Goal: Information Seeking & Learning: Learn about a topic

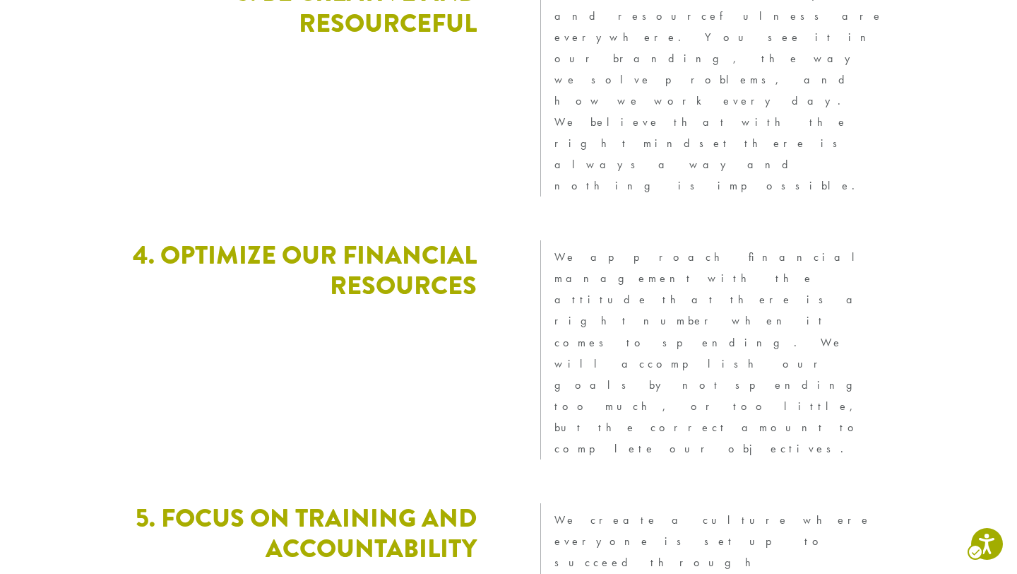
scroll to position [3400, 0]
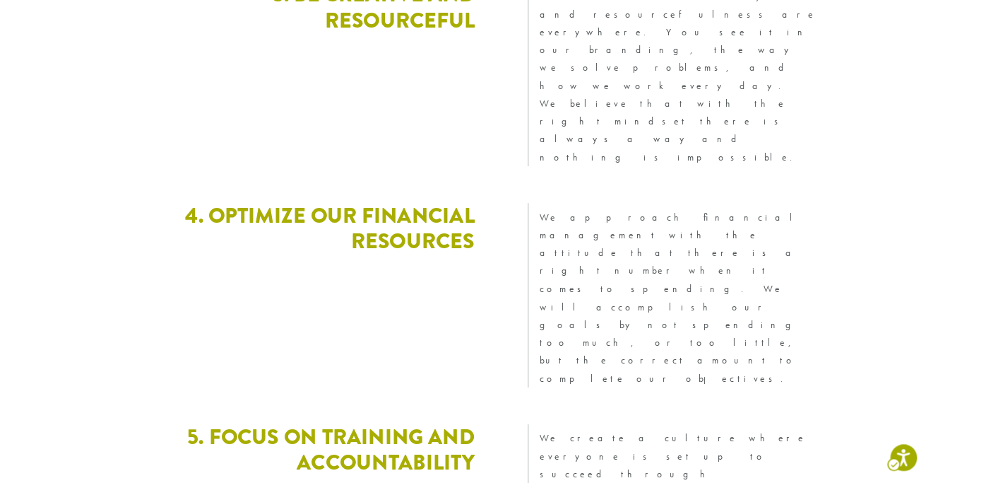
scroll to position [0, 0]
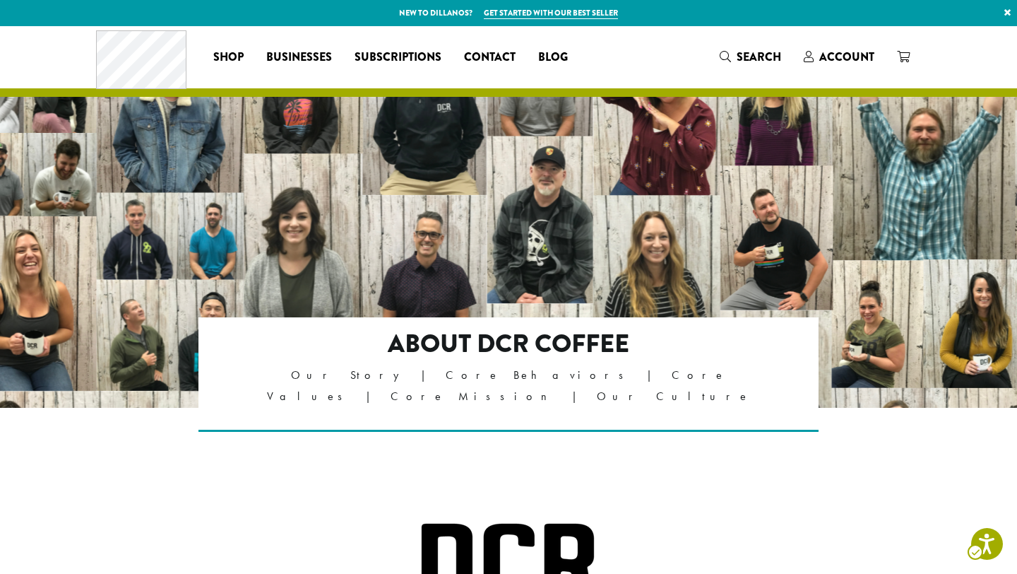
click at [888, 437] on div "About DCR Coffee Our Story | Core Behaviors | Core Values | Core Mission | Our …" at bounding box center [509, 402] width 848 height 171
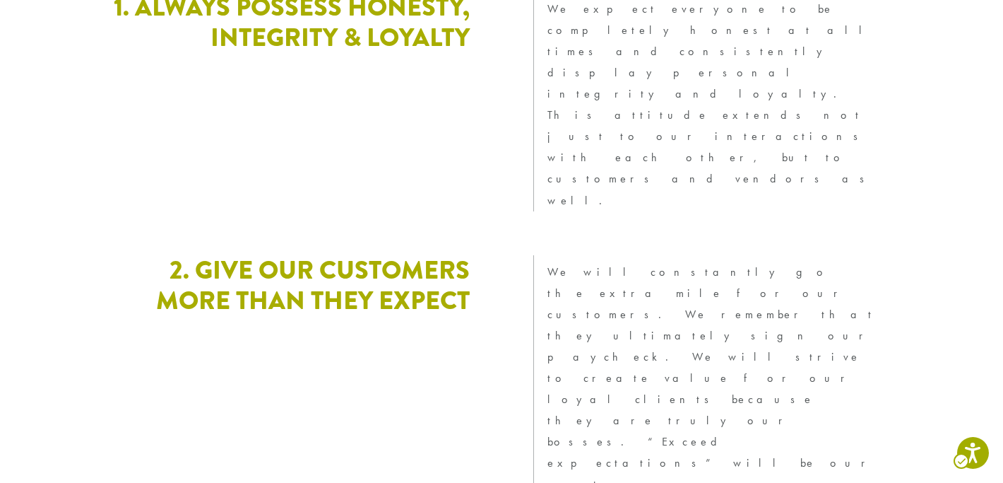
scroll to position [2843, 0]
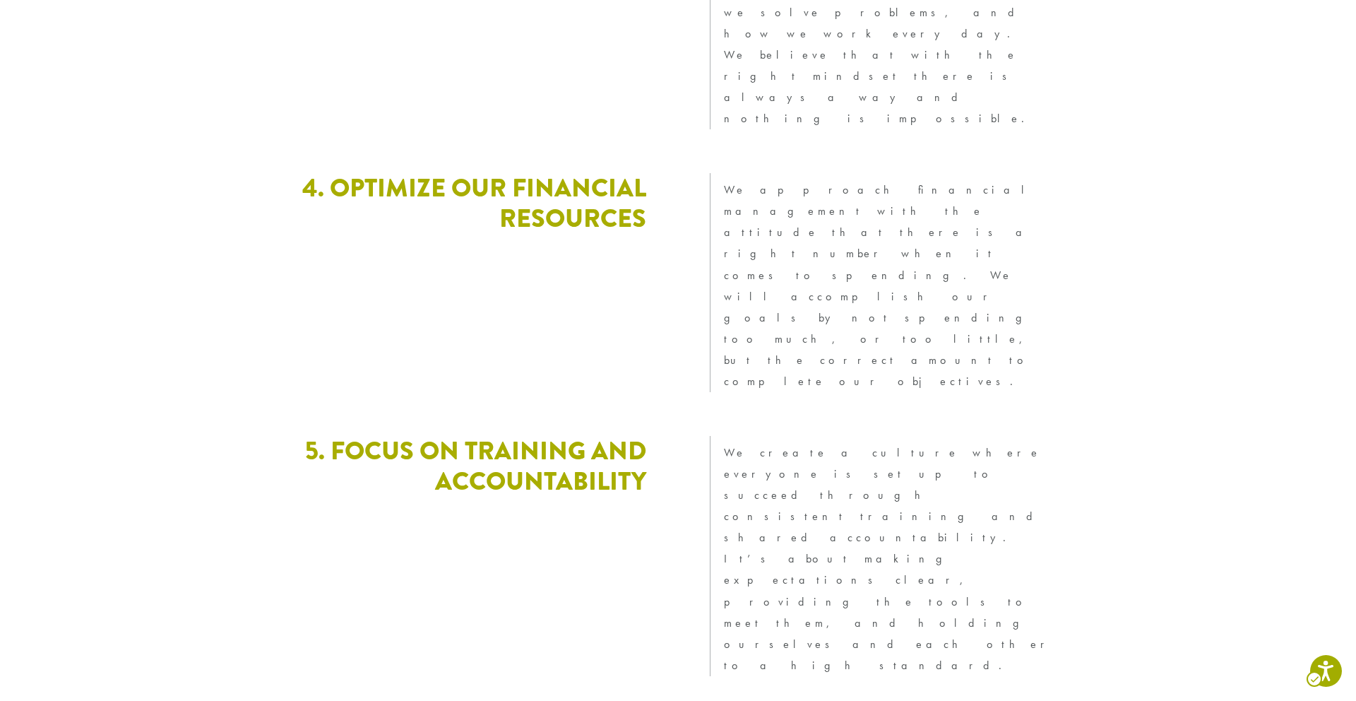
scroll to position [3784, 0]
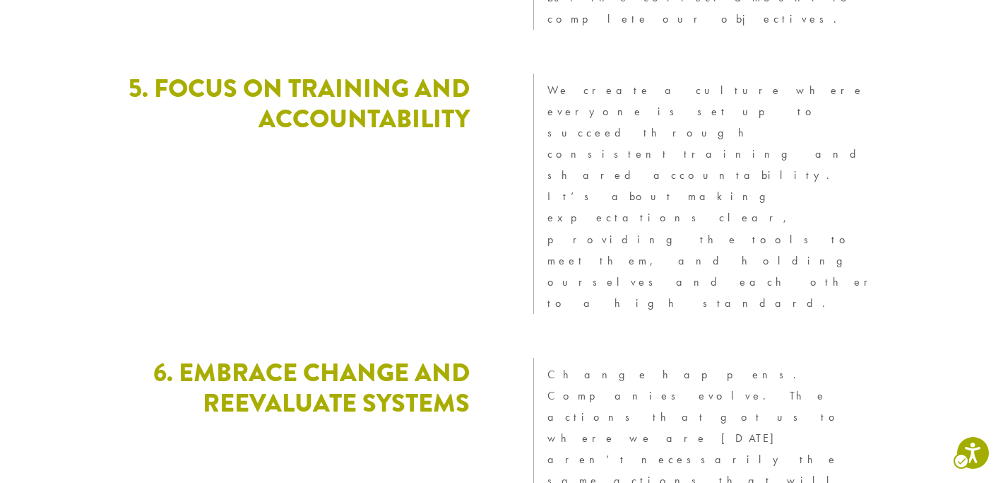
scroll to position [4003, 0]
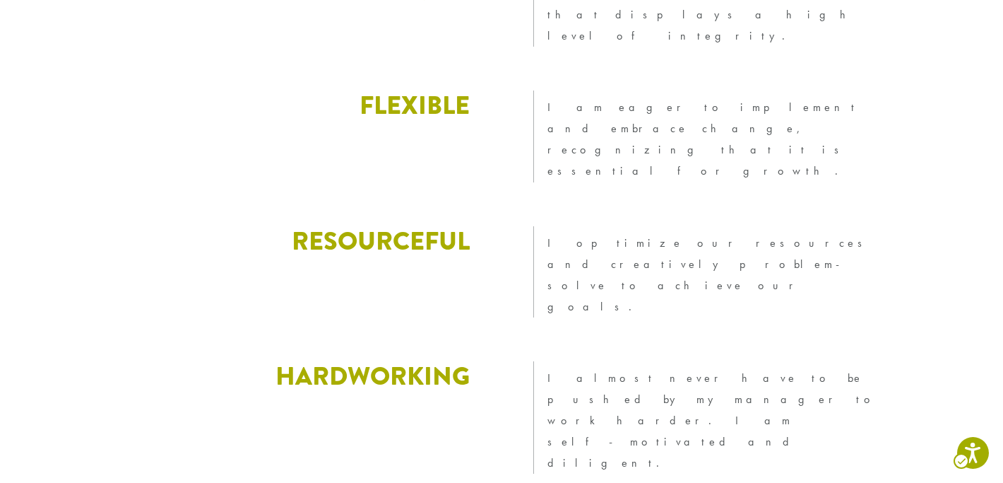
scroll to position [2230, 0]
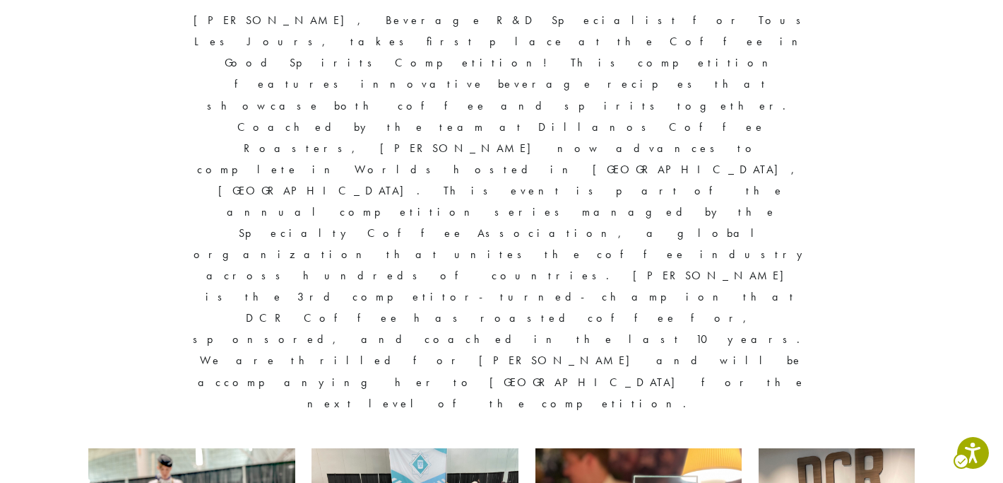
scroll to position [562, 0]
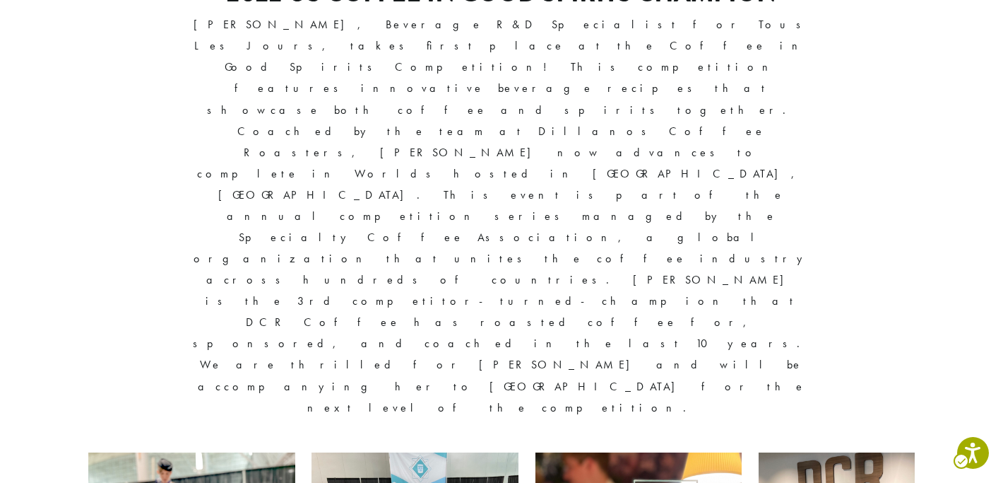
drag, startPoint x: 80, startPoint y: 161, endPoint x: 988, endPoint y: 442, distance: 950.8
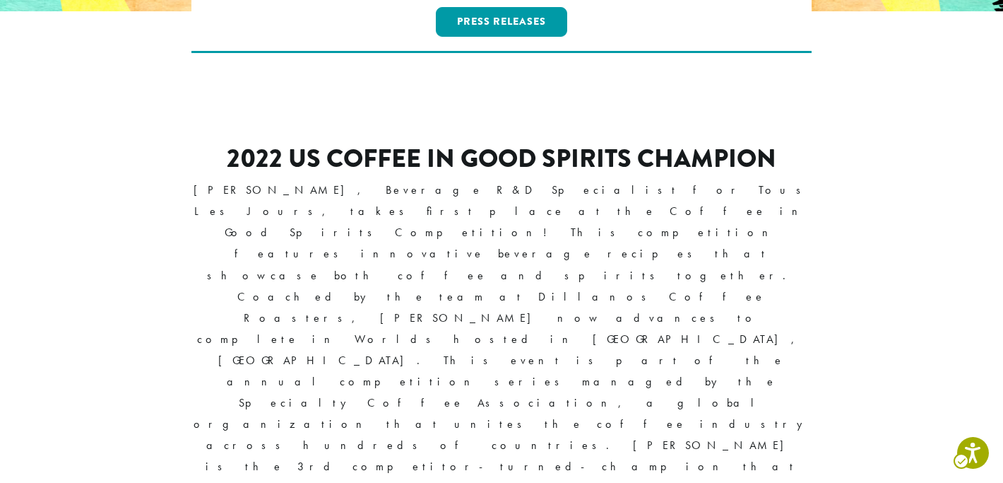
scroll to position [323, 0]
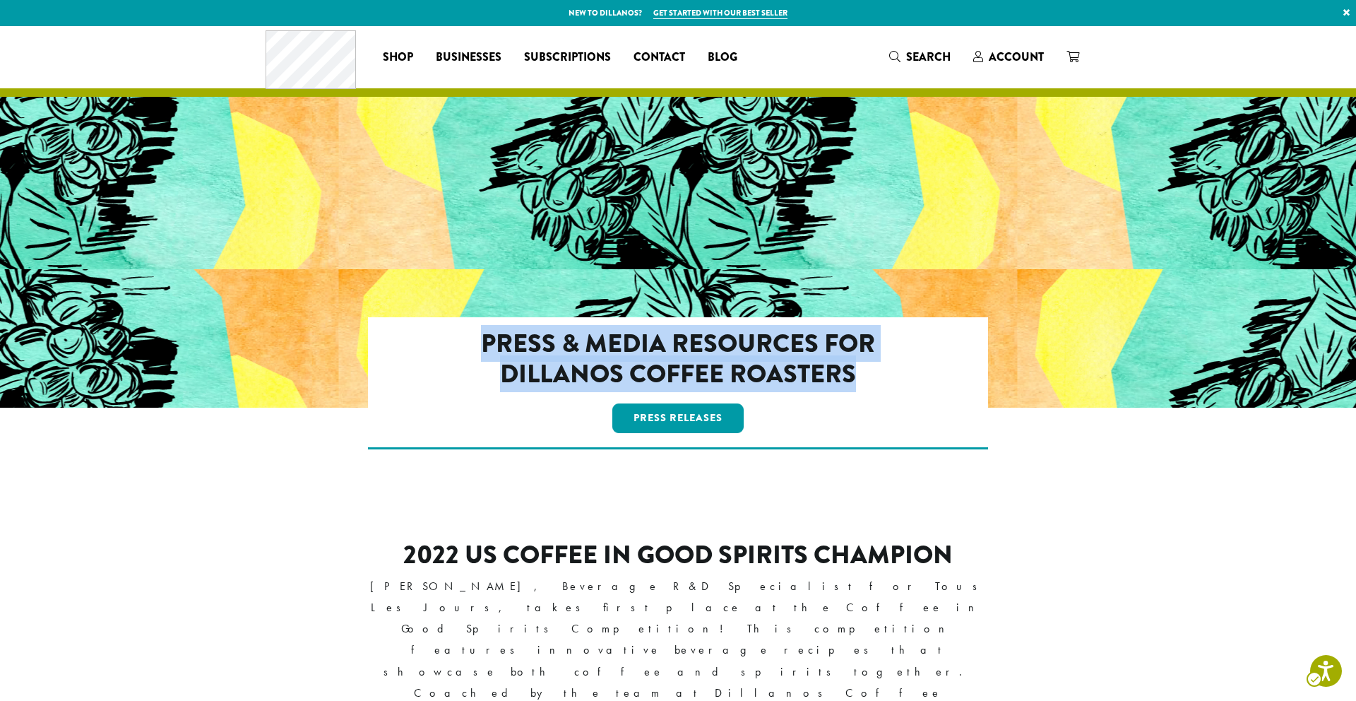
drag, startPoint x: 473, startPoint y: 336, endPoint x: 865, endPoint y: 372, distance: 393.8
click at [865, 372] on h2 "Press & Media Resources for Dillanos Coffee Roasters" at bounding box center [679, 359] width 498 height 61
copy h2 "Press & Media Resources for Dillanos Coffee Roasters"
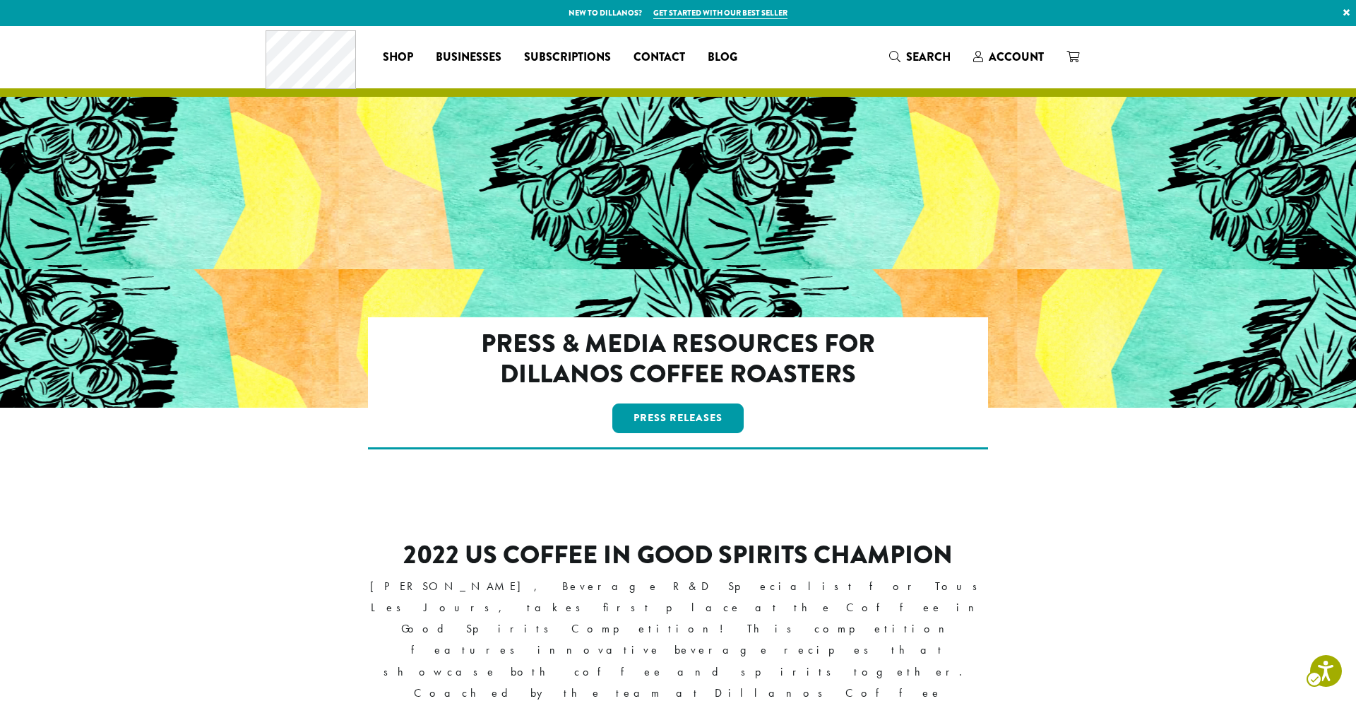
click at [1046, 505] on div "Press & Media Resources for Dillanos Coffee Roasters Press Releases | Opens PDF" at bounding box center [678, 411] width 848 height 189
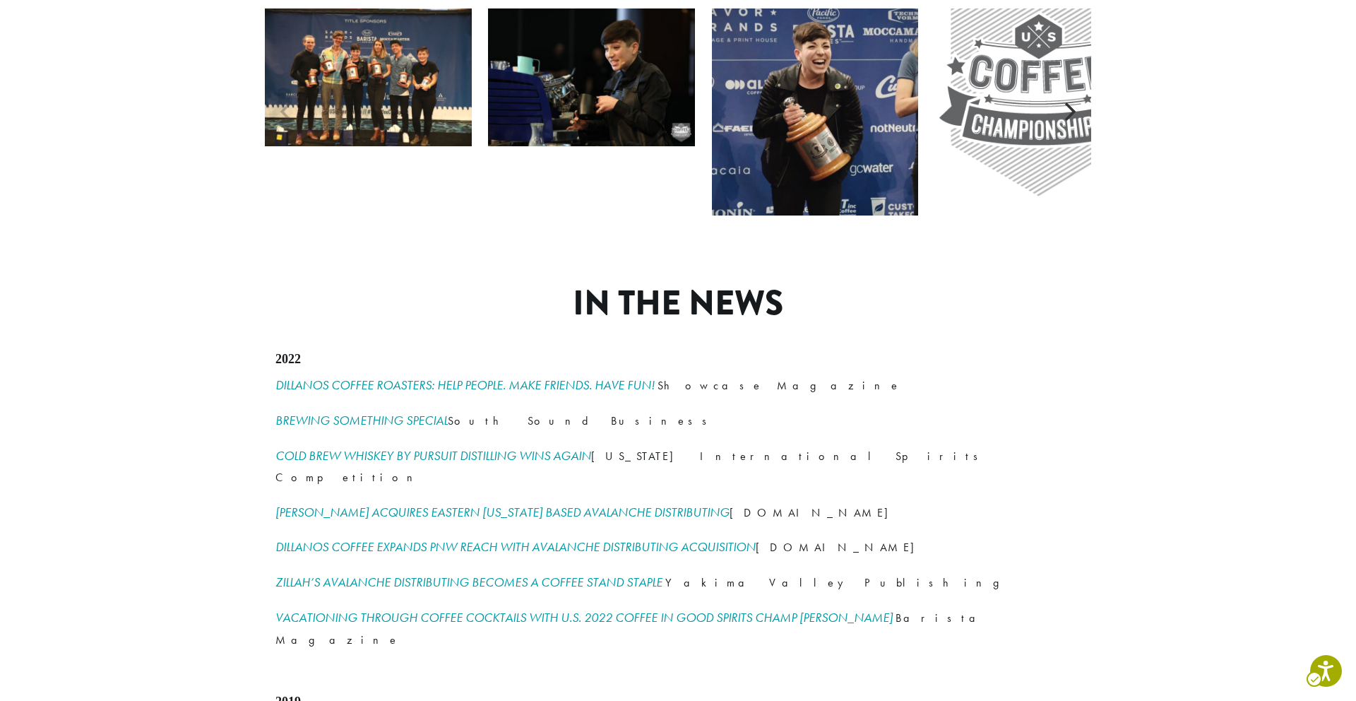
scroll to position [1819, 0]
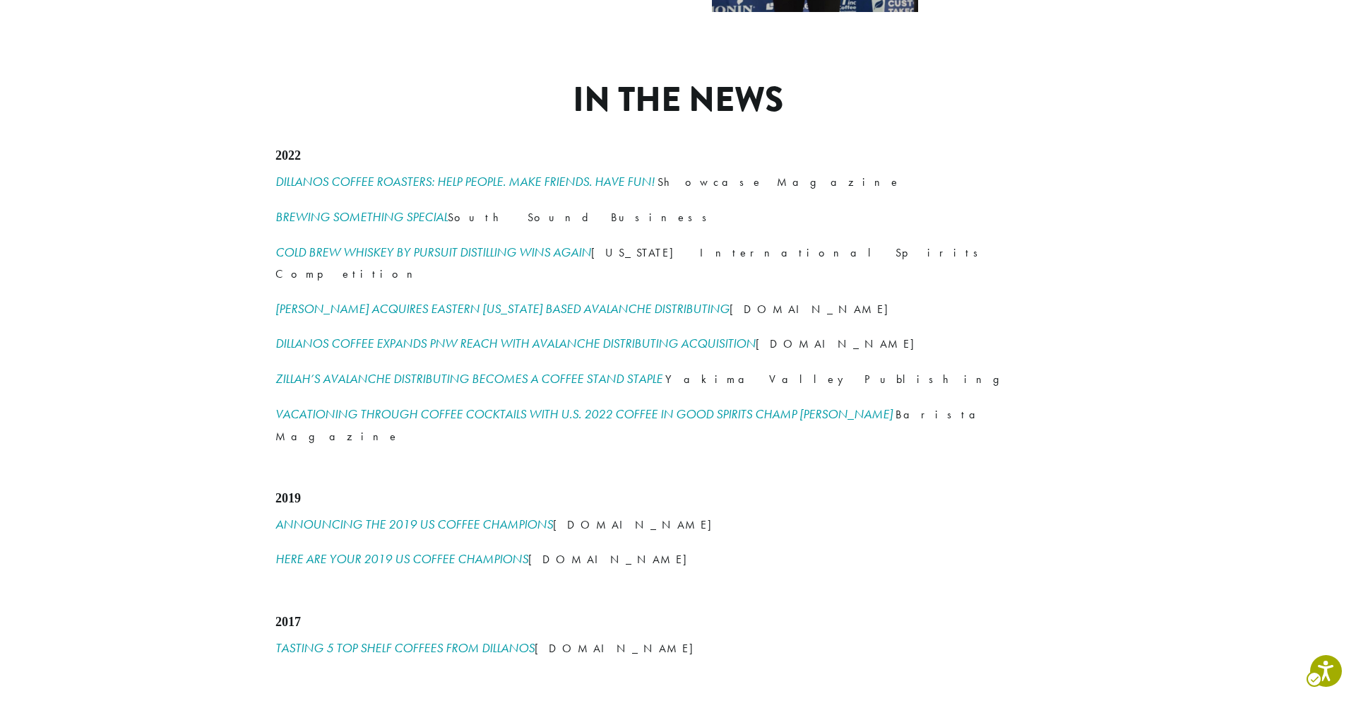
scroll to position [1819, 0]
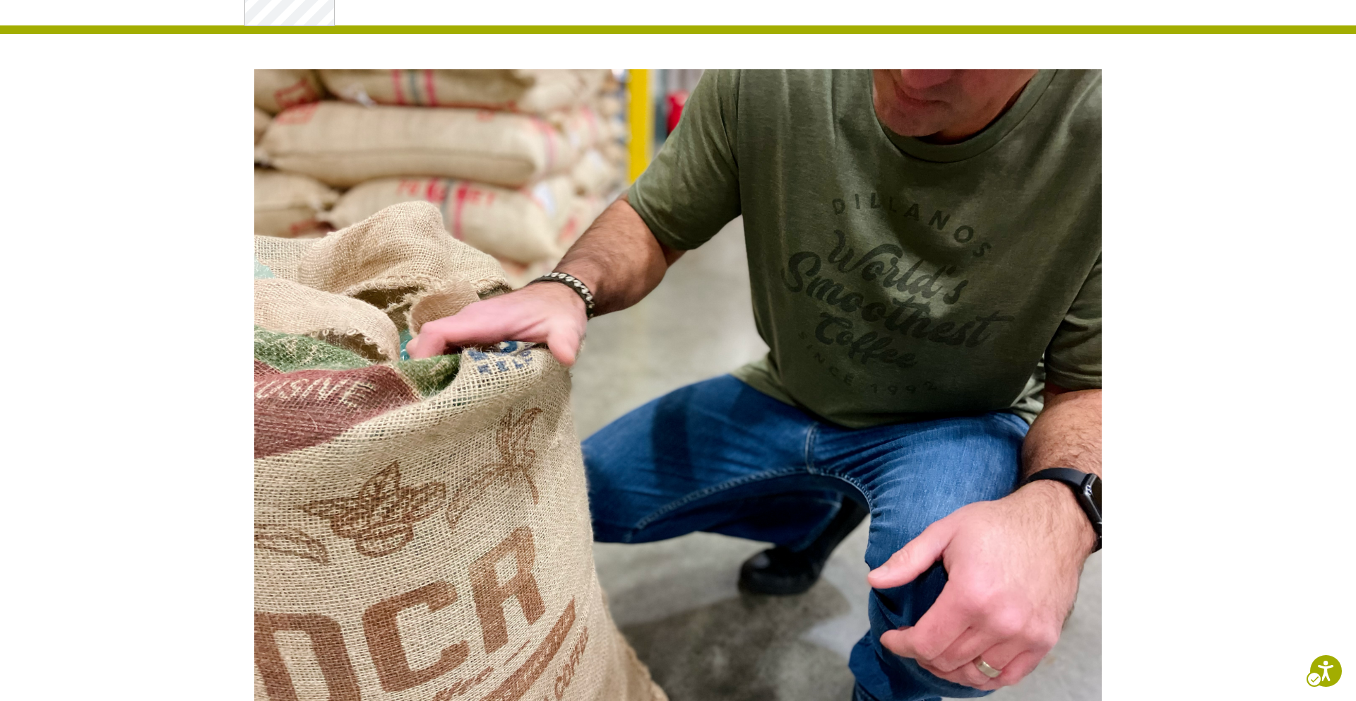
scroll to position [65, 0]
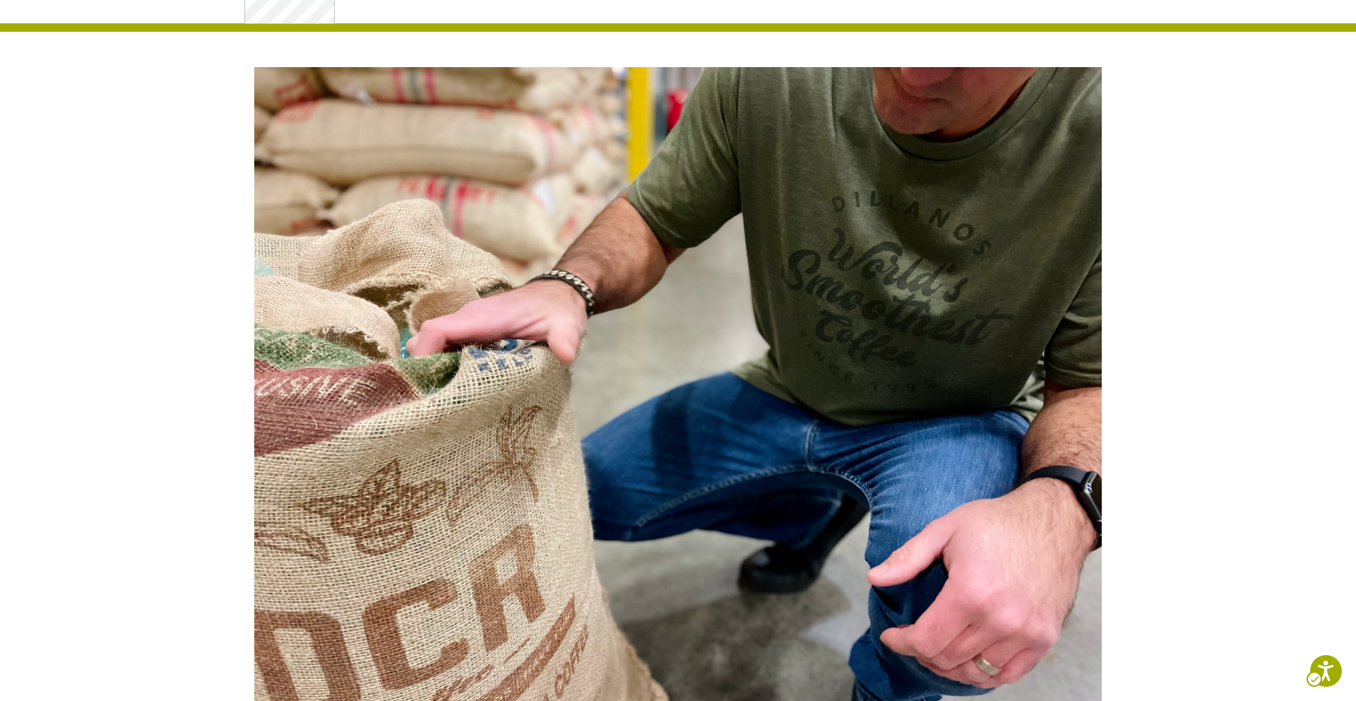
drag, startPoint x: 8, startPoint y: 4, endPoint x: 1303, endPoint y: 699, distance: 1469.4
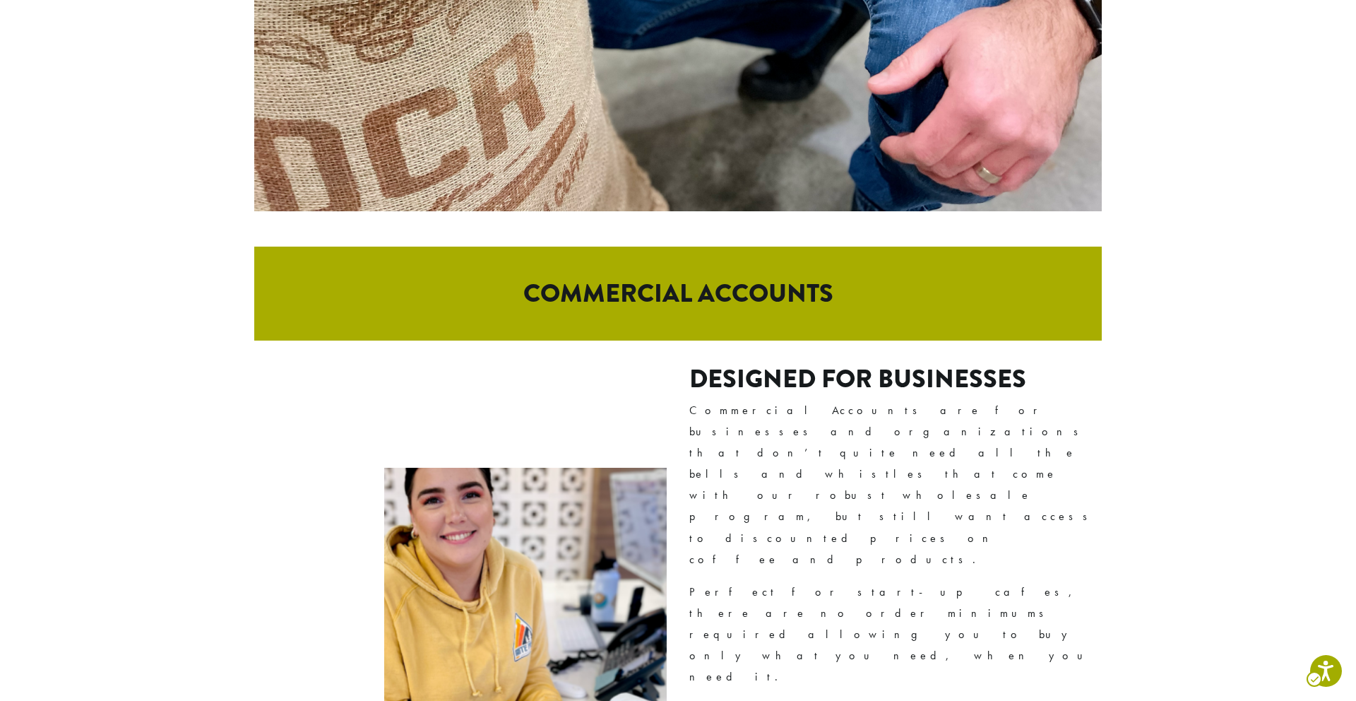
scroll to position [559, 0]
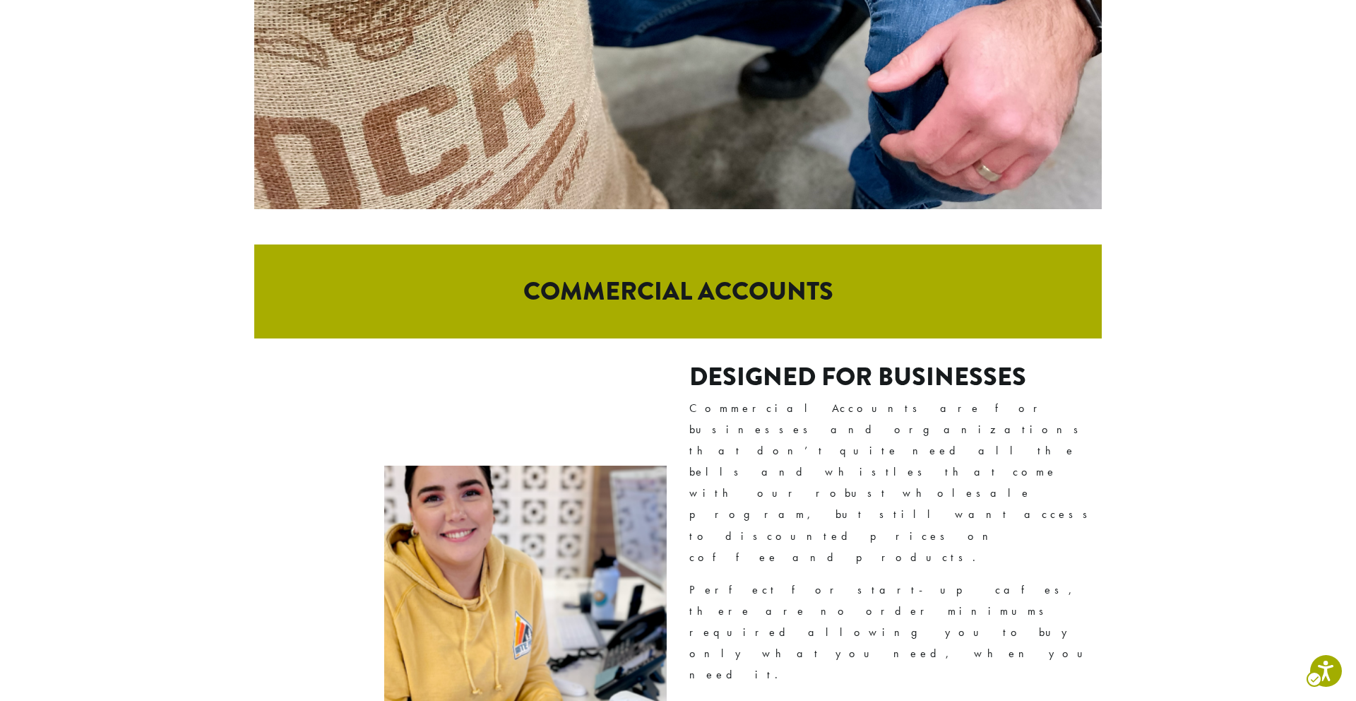
drag, startPoint x: 187, startPoint y: 158, endPoint x: 1277, endPoint y: 462, distance: 1131.6
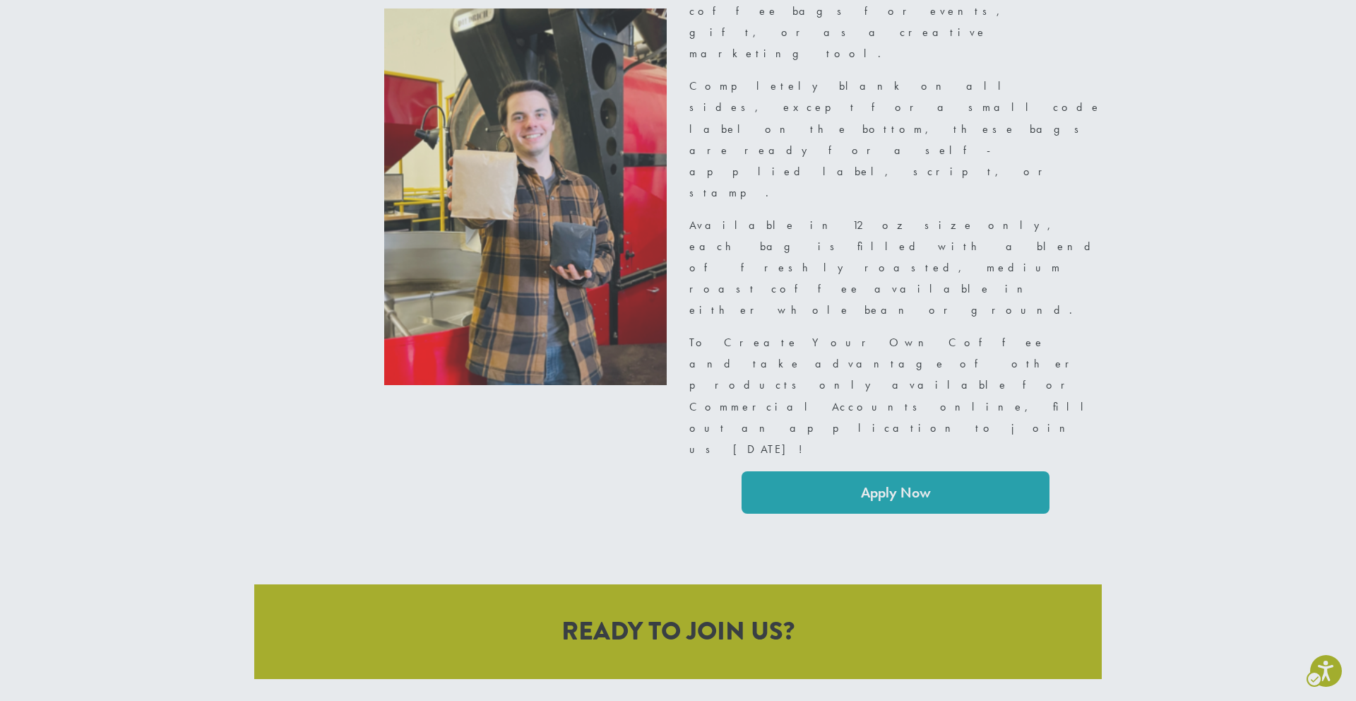
scroll to position [2380, 0]
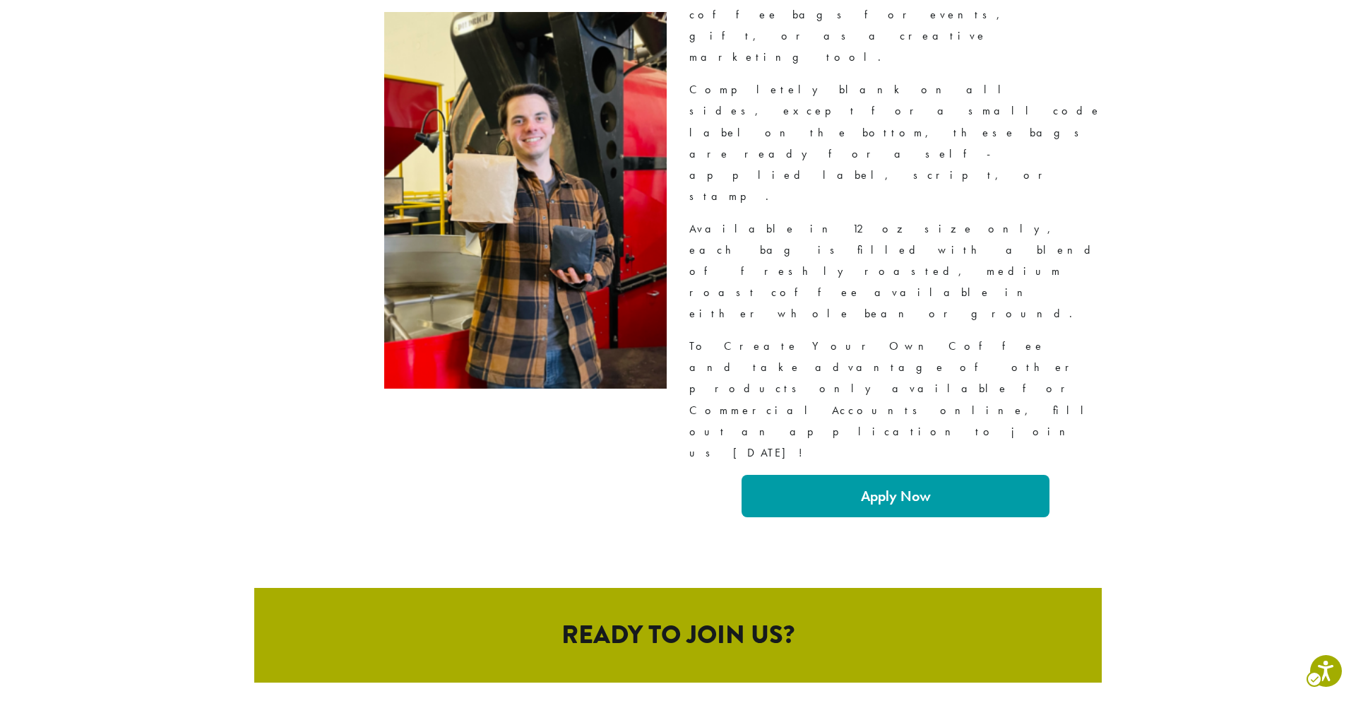
drag, startPoint x: 223, startPoint y: 105, endPoint x: 1155, endPoint y: 692, distance: 1102.3
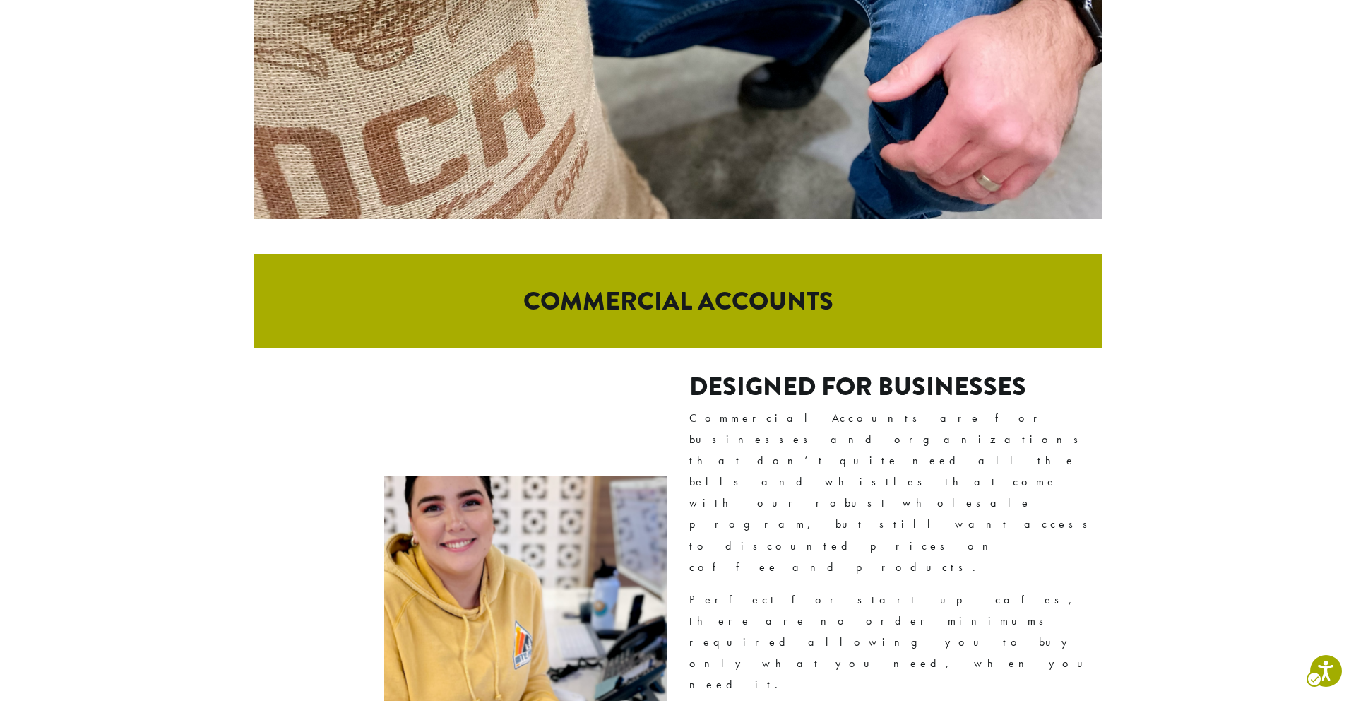
scroll to position [550, 0]
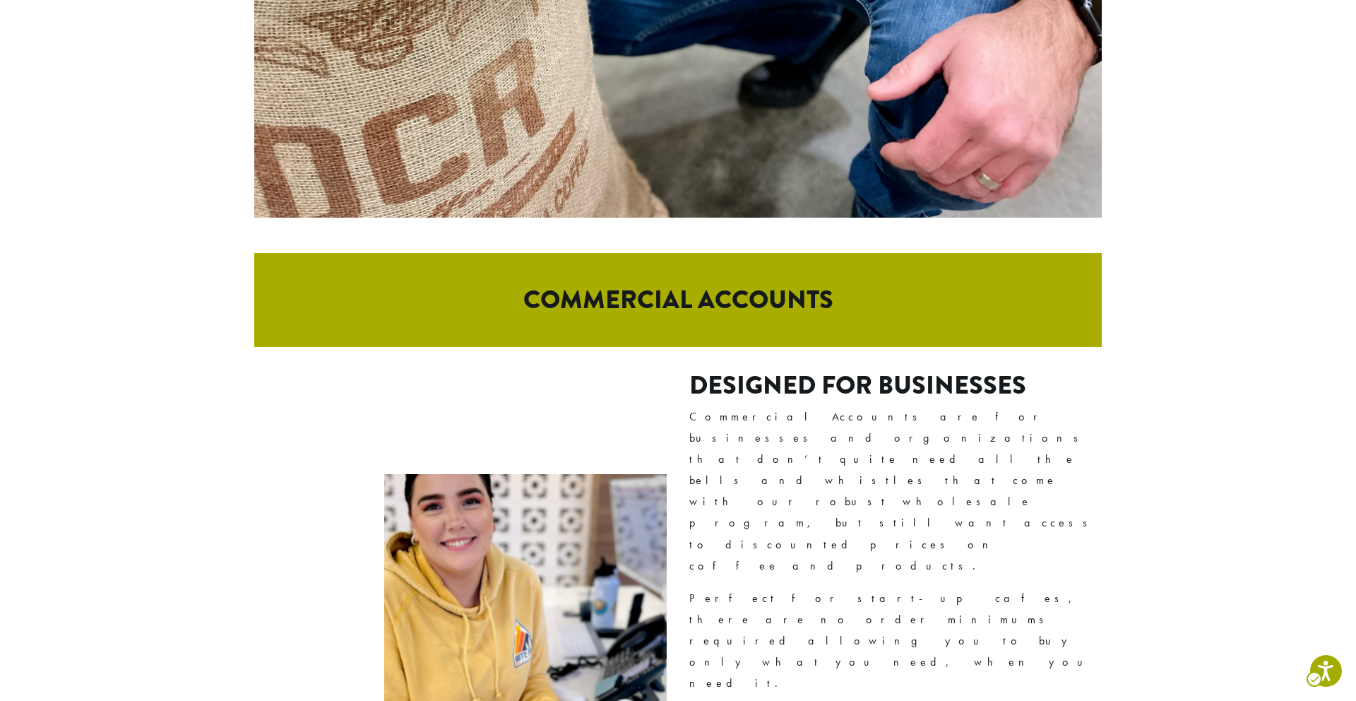
click at [1134, 389] on div "COMMERCIAL ACCOUNTS Designed For Businesses Commercial Accounts are for busines…" at bounding box center [678, 604] width 1356 height 702
click at [1202, 401] on div "COMMERCIAL ACCOUNTS Designed For Businesses Commercial Accounts are for busines…" at bounding box center [678, 604] width 1356 height 702
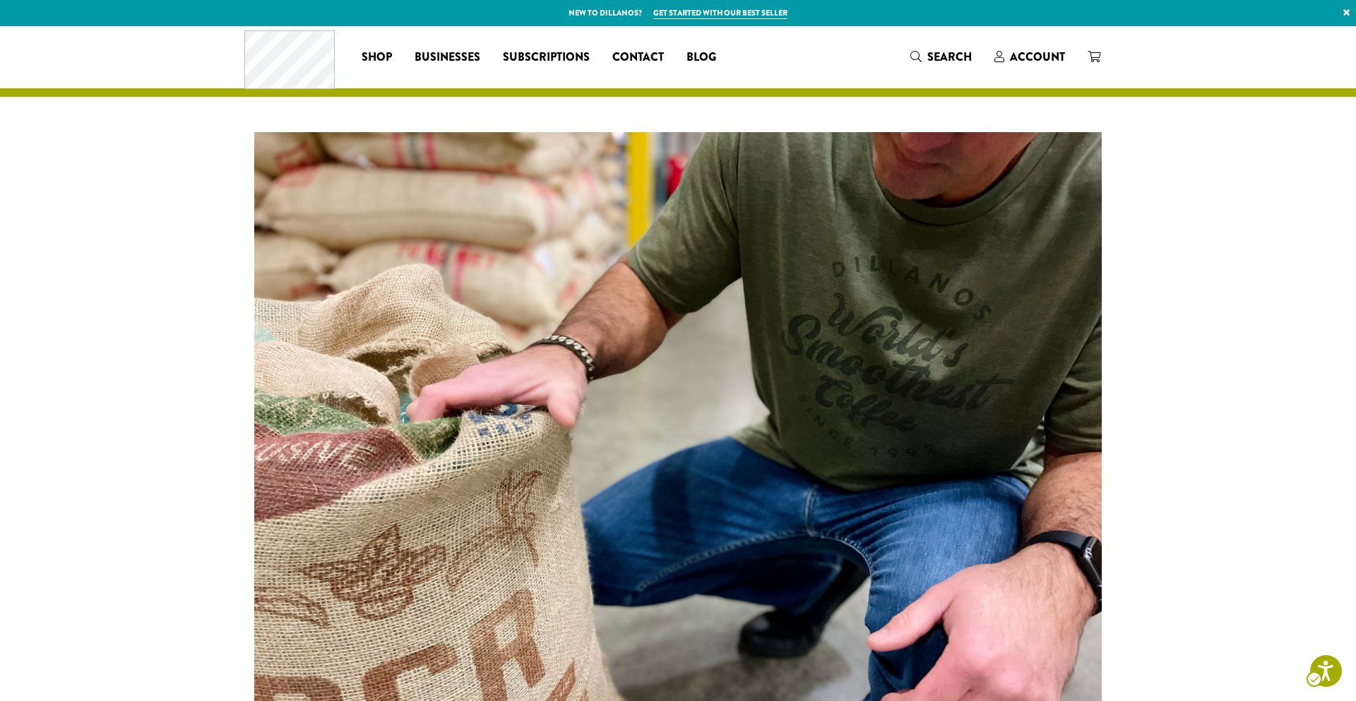
click at [1247, 312] on div at bounding box center [678, 450] width 1356 height 706
click at [1225, 343] on div at bounding box center [678, 450] width 1356 height 706
click at [1161, 455] on div at bounding box center [678, 450] width 1356 height 706
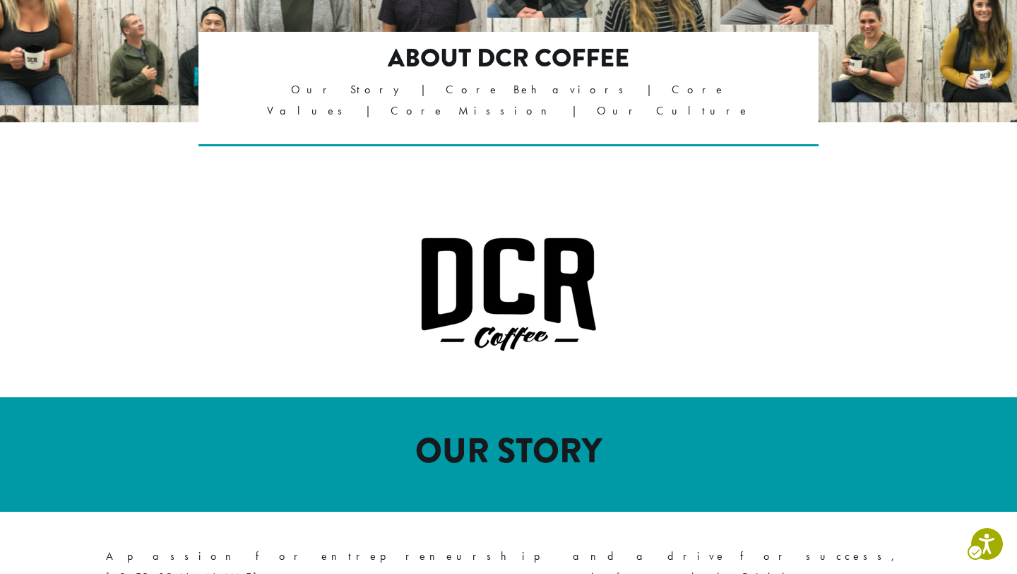
scroll to position [147, 0]
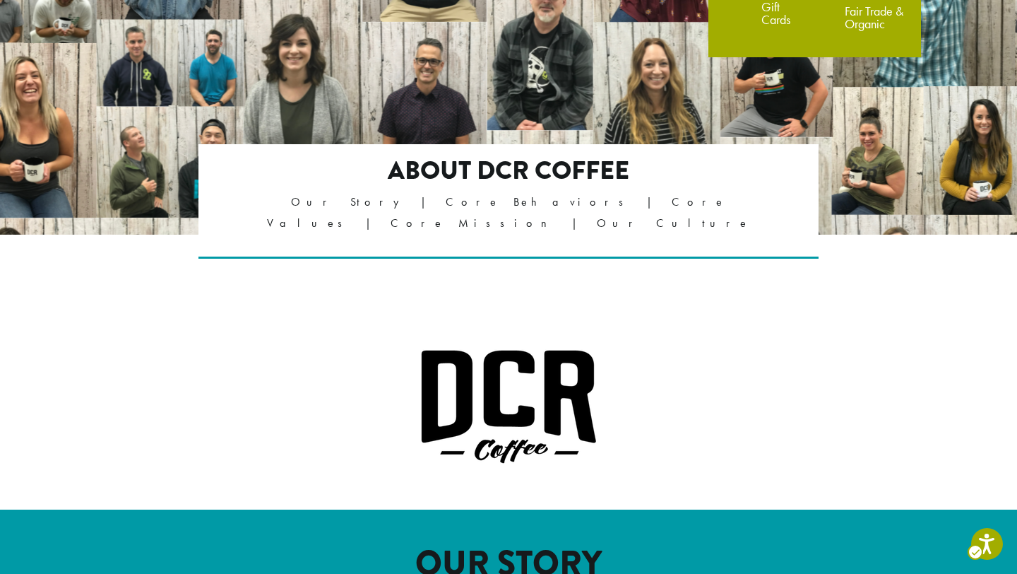
click at [892, 385] on p at bounding box center [508, 406] width 805 height 115
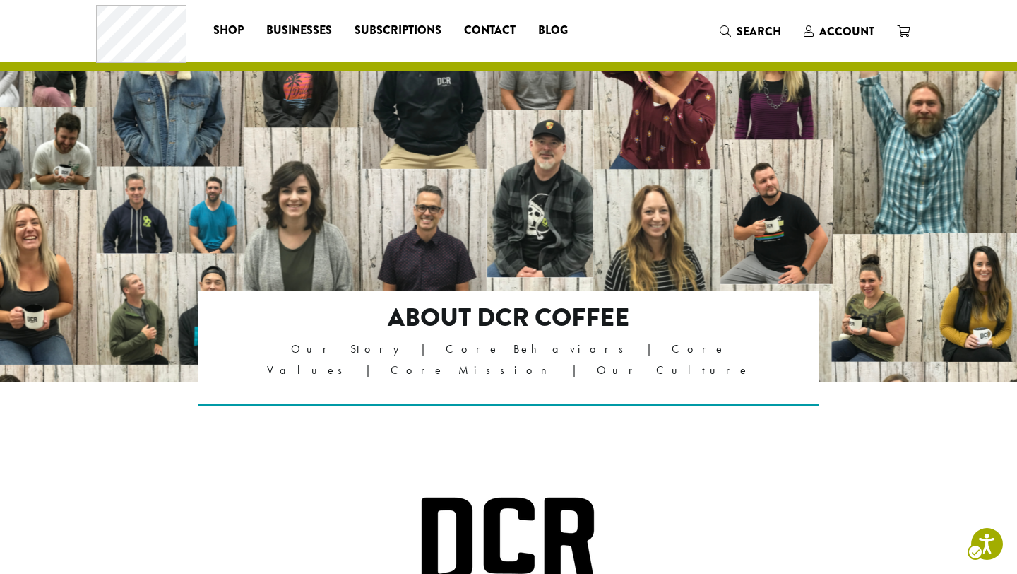
scroll to position [248, 0]
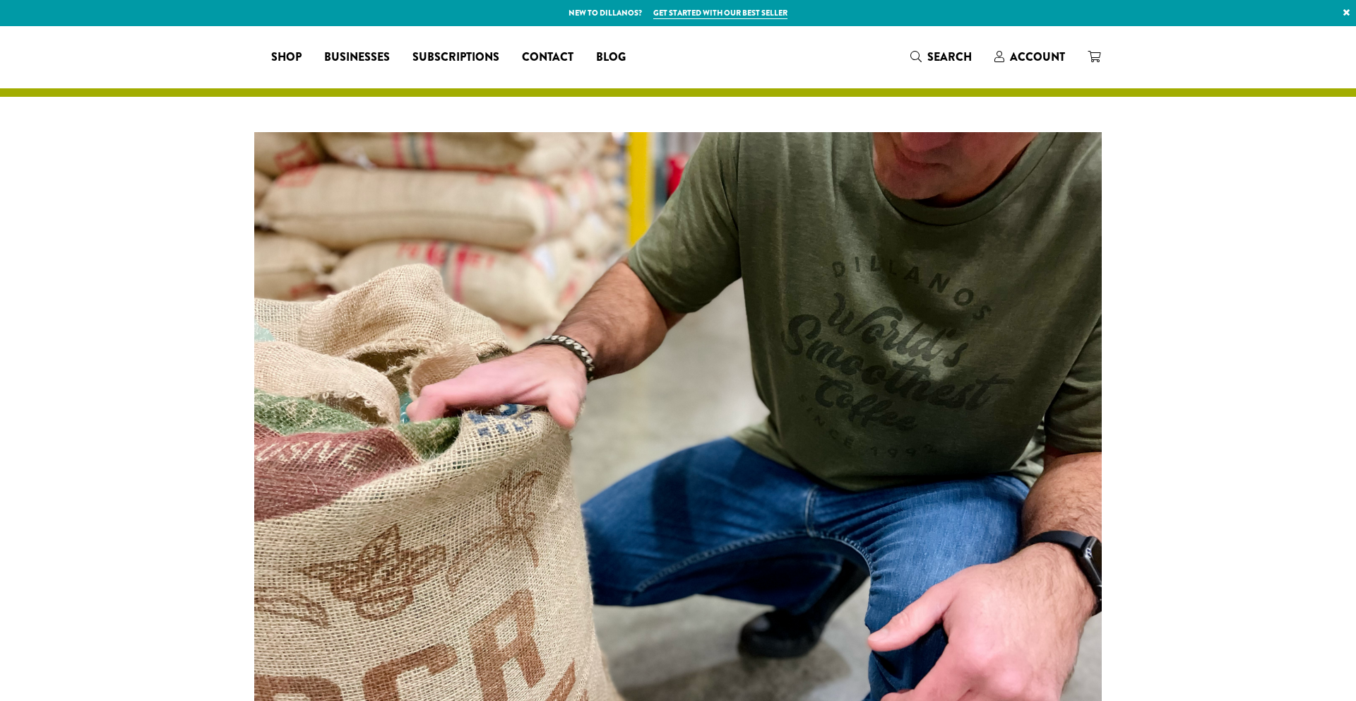
click at [1147, 403] on div at bounding box center [678, 450] width 1356 height 706
click at [1035, 333] on img at bounding box center [678, 450] width 848 height 636
click at [739, 395] on img at bounding box center [678, 450] width 848 height 636
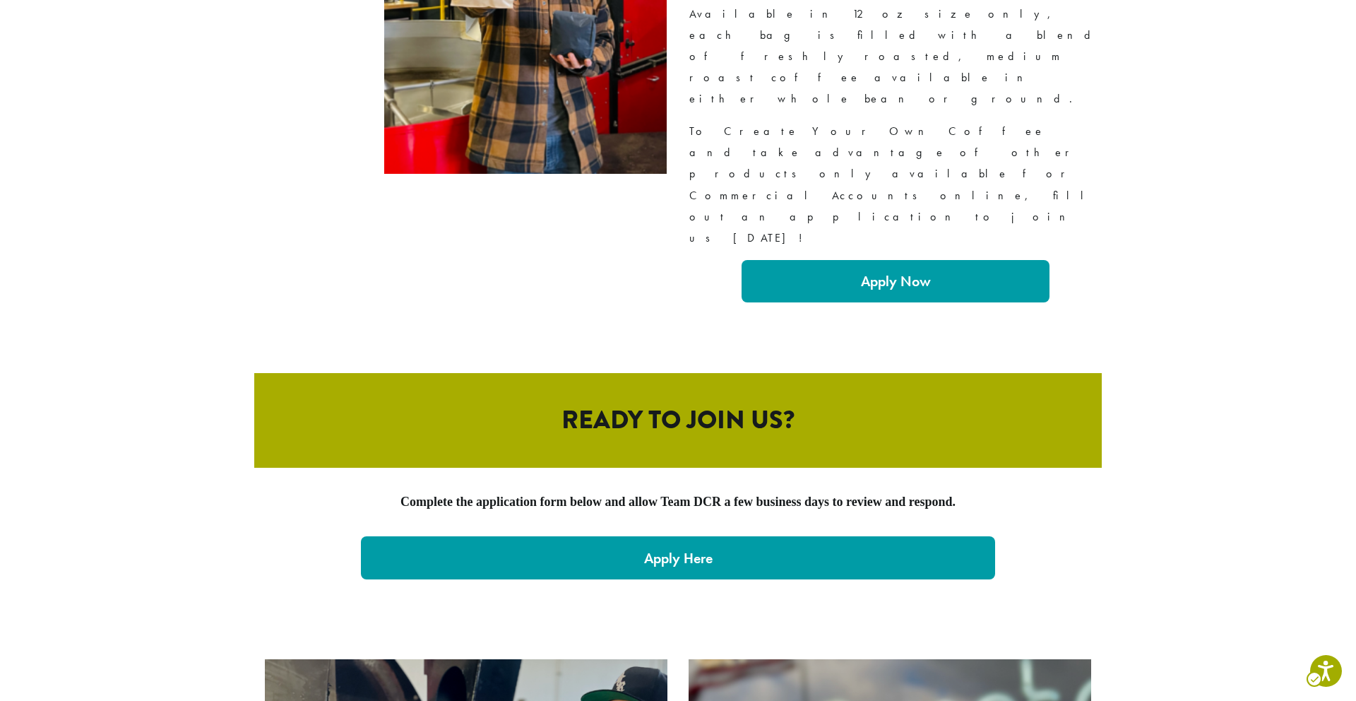
scroll to position [2919, 0]
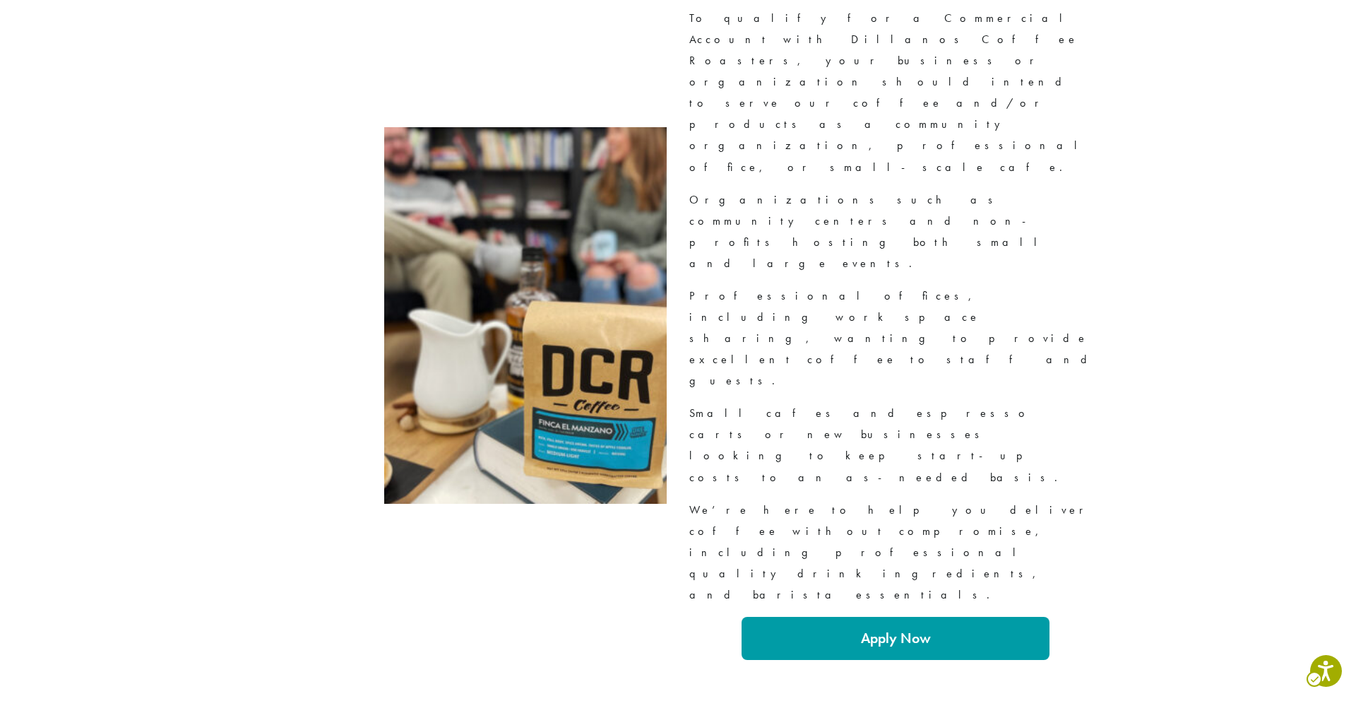
scroll to position [2919, 0]
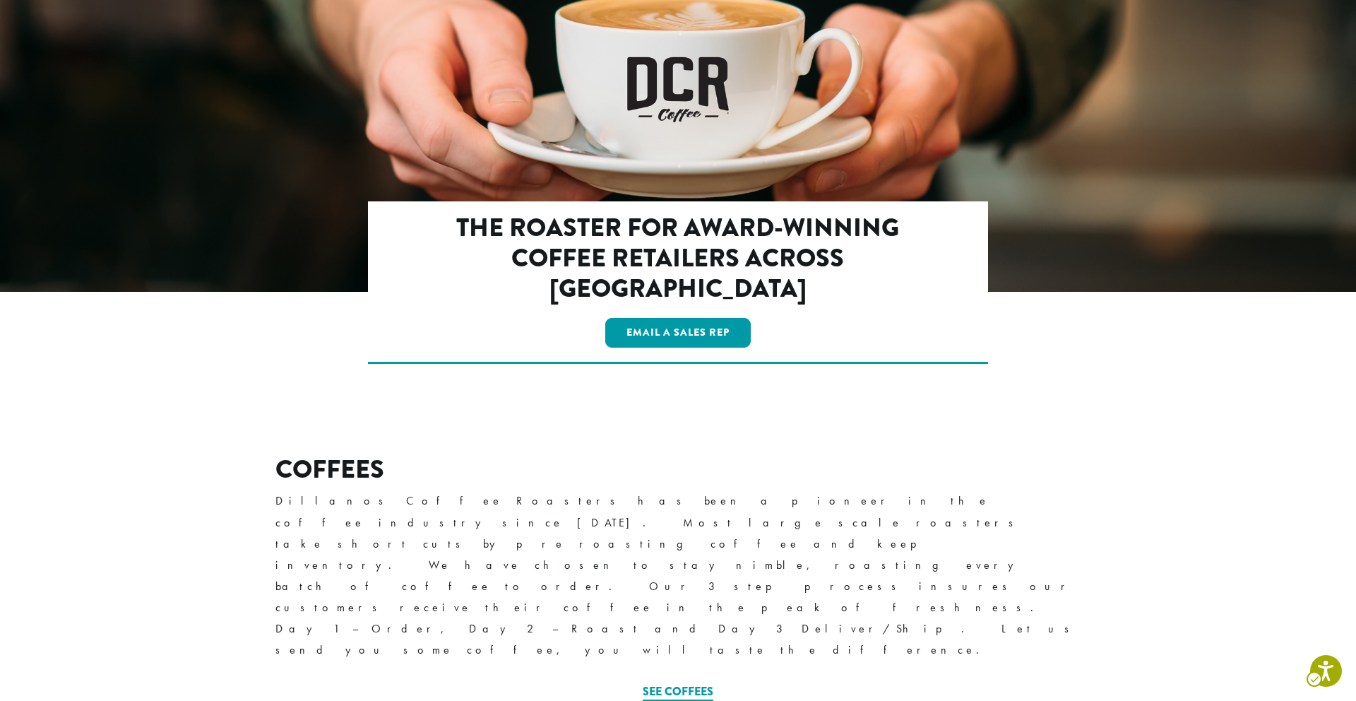
scroll to position [95, 0]
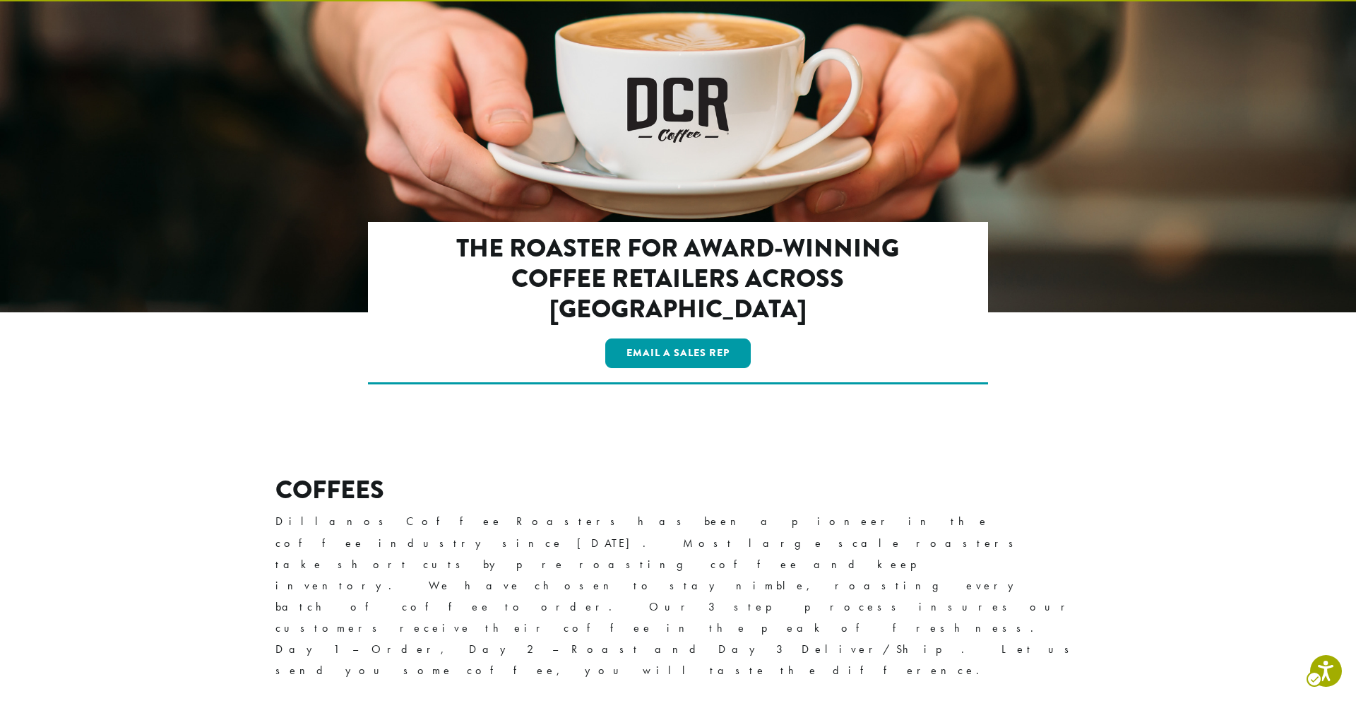
drag, startPoint x: 331, startPoint y: 192, endPoint x: 1004, endPoint y: 489, distance: 735.7
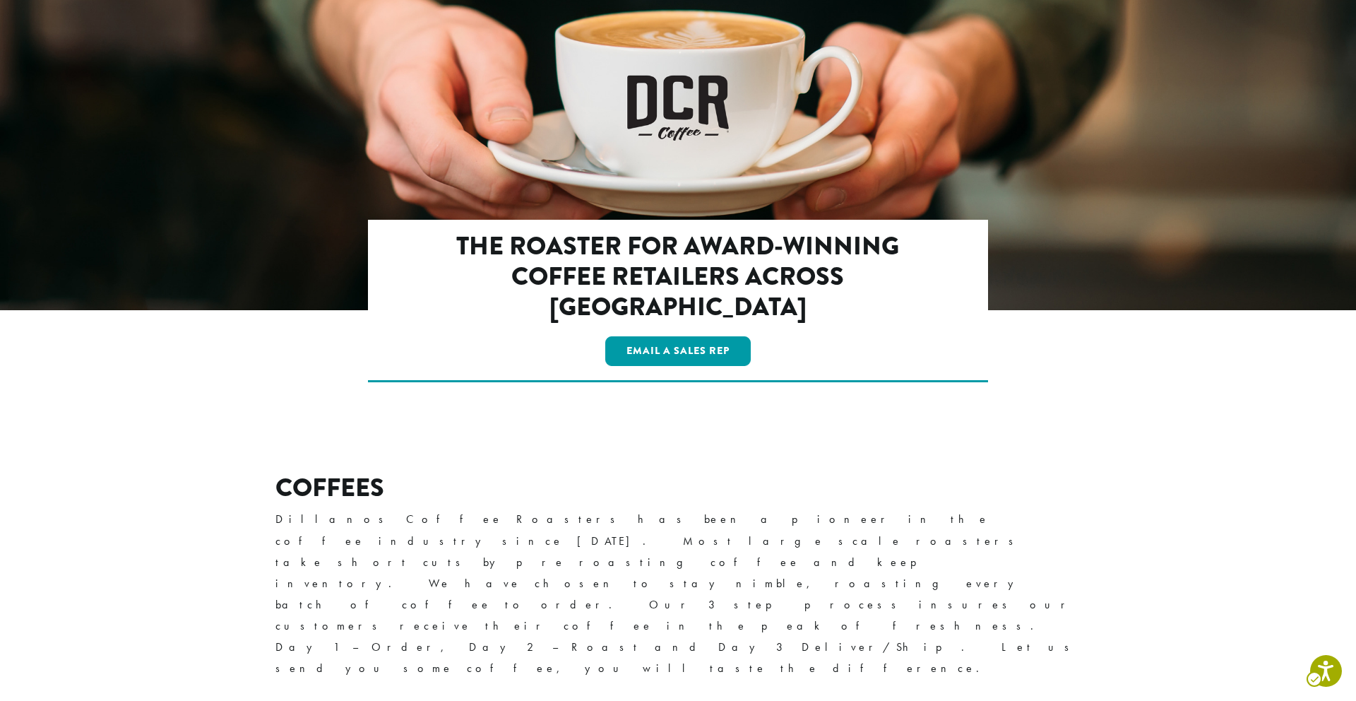
scroll to position [0, 0]
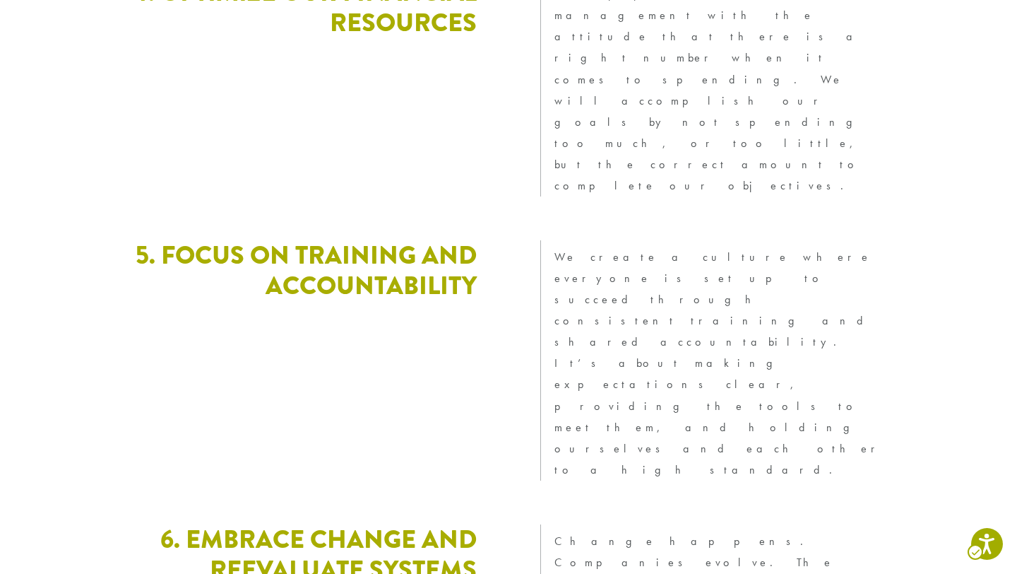
scroll to position [3912, 0]
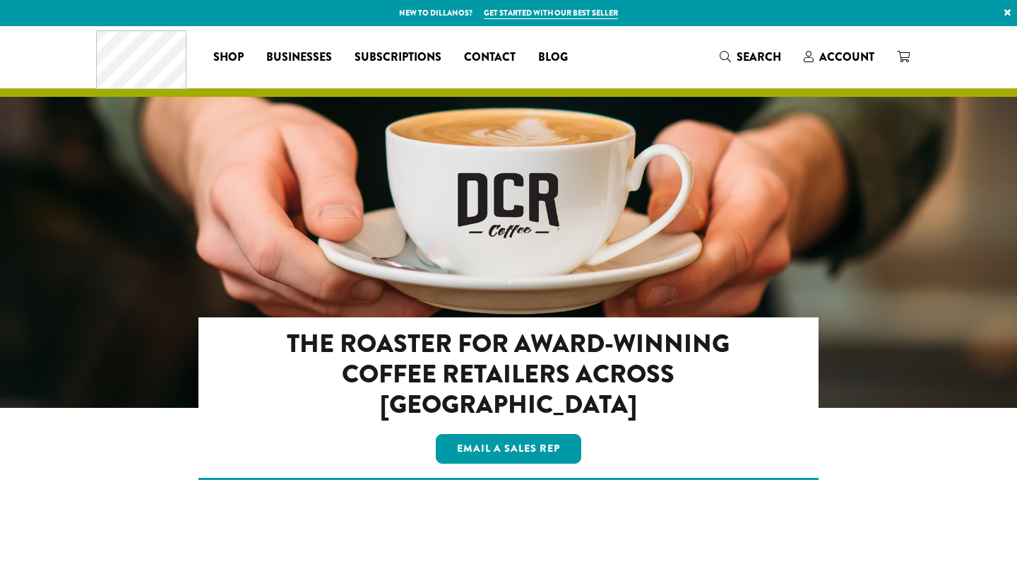
scroll to position [2, 0]
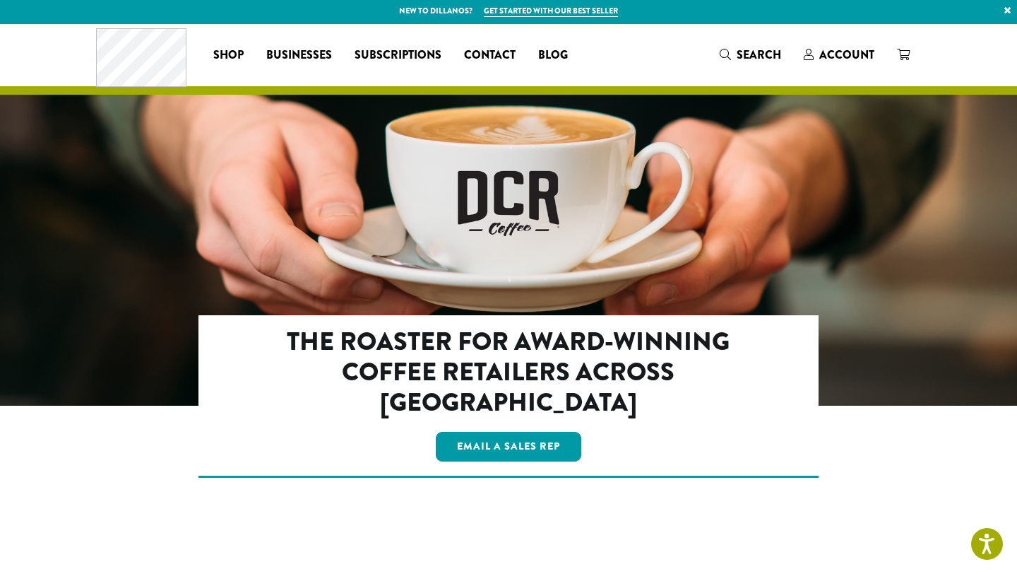
click at [848, 436] on div "The Roaster for Award-Winning Coffee Retailers Across [GEOGRAPHIC_DATA] Email a…" at bounding box center [509, 425] width 848 height 220
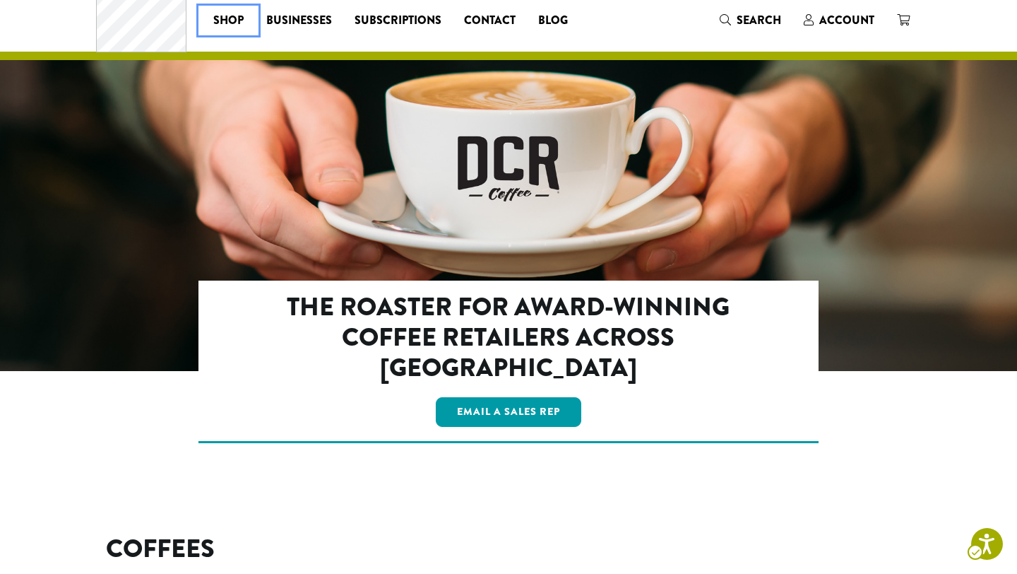
click at [852, 460] on div "The Roaster for Award-Winning Coffee Retailers Across America contact - Email a…" at bounding box center [509, 390] width 848 height 220
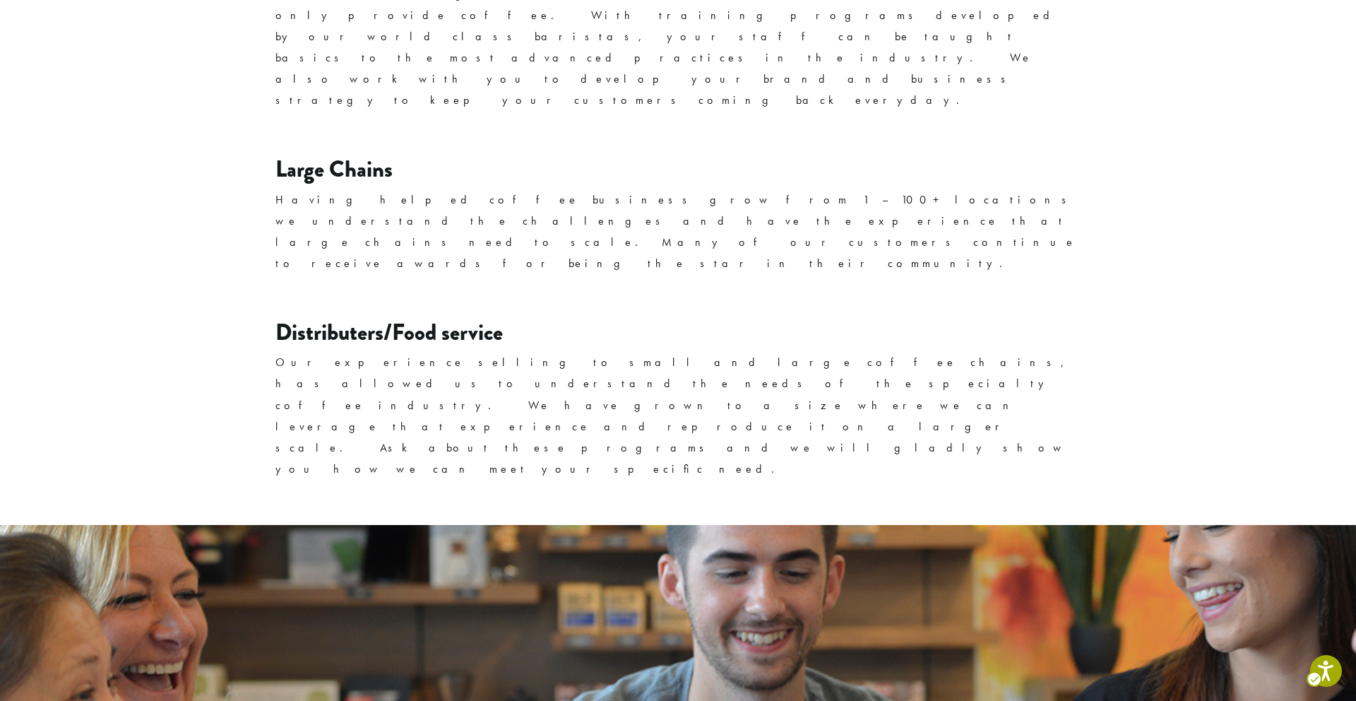
scroll to position [2293, 0]
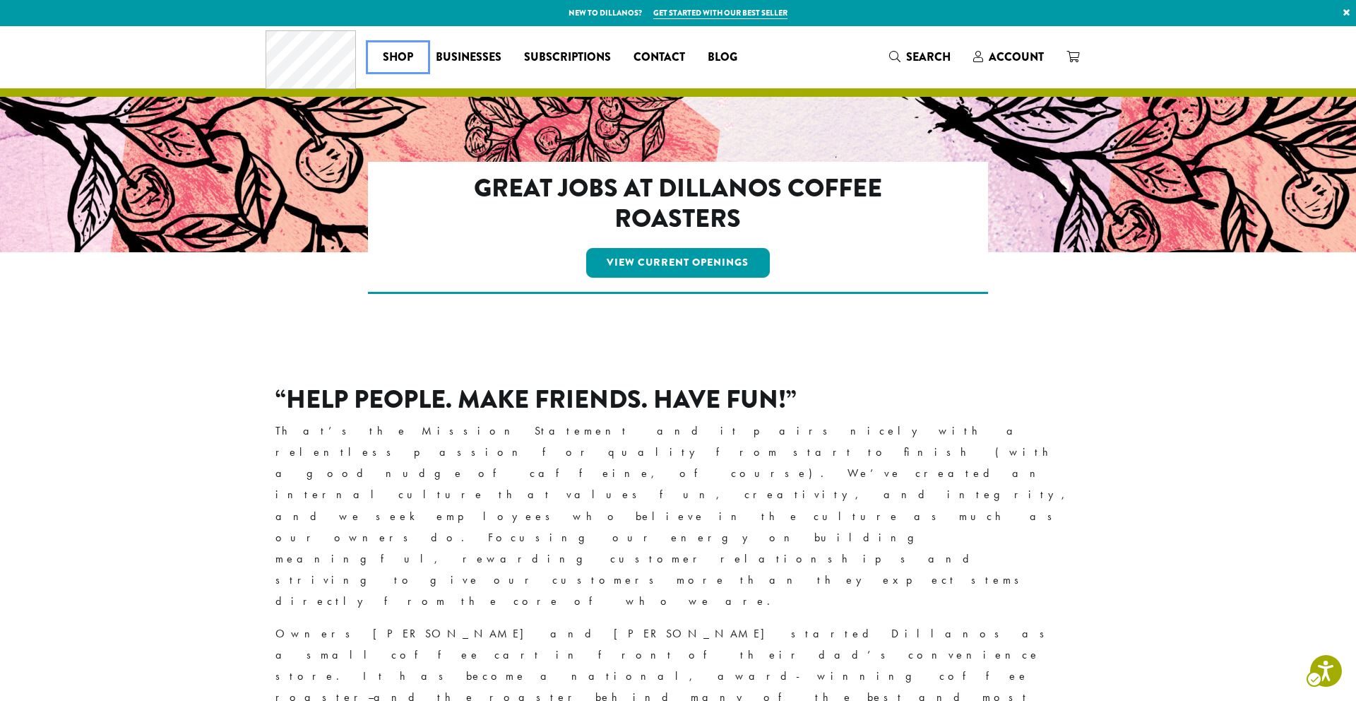
click at [1156, 447] on section "“Help People. Make Friends. Have Fun!” That’s the Mission Statement and it pair…" at bounding box center [678, 693] width 1356 height 687
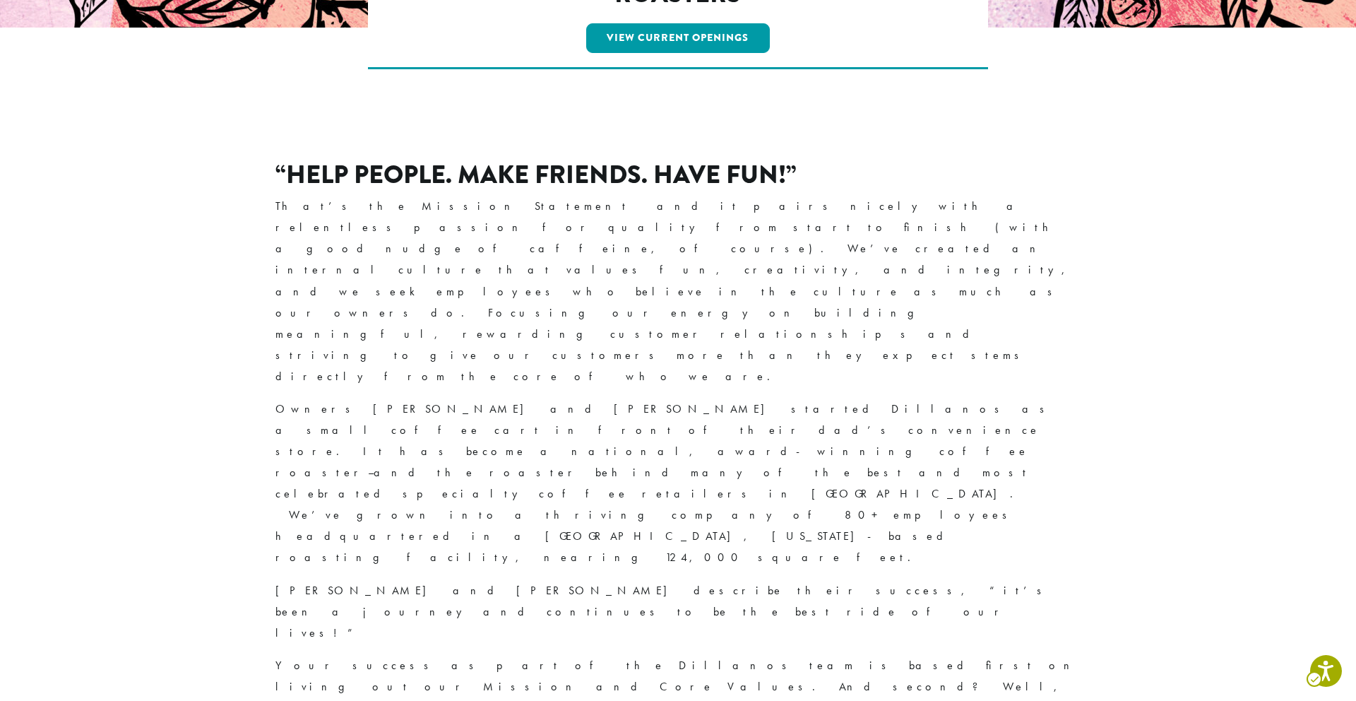
scroll to position [634, 0]
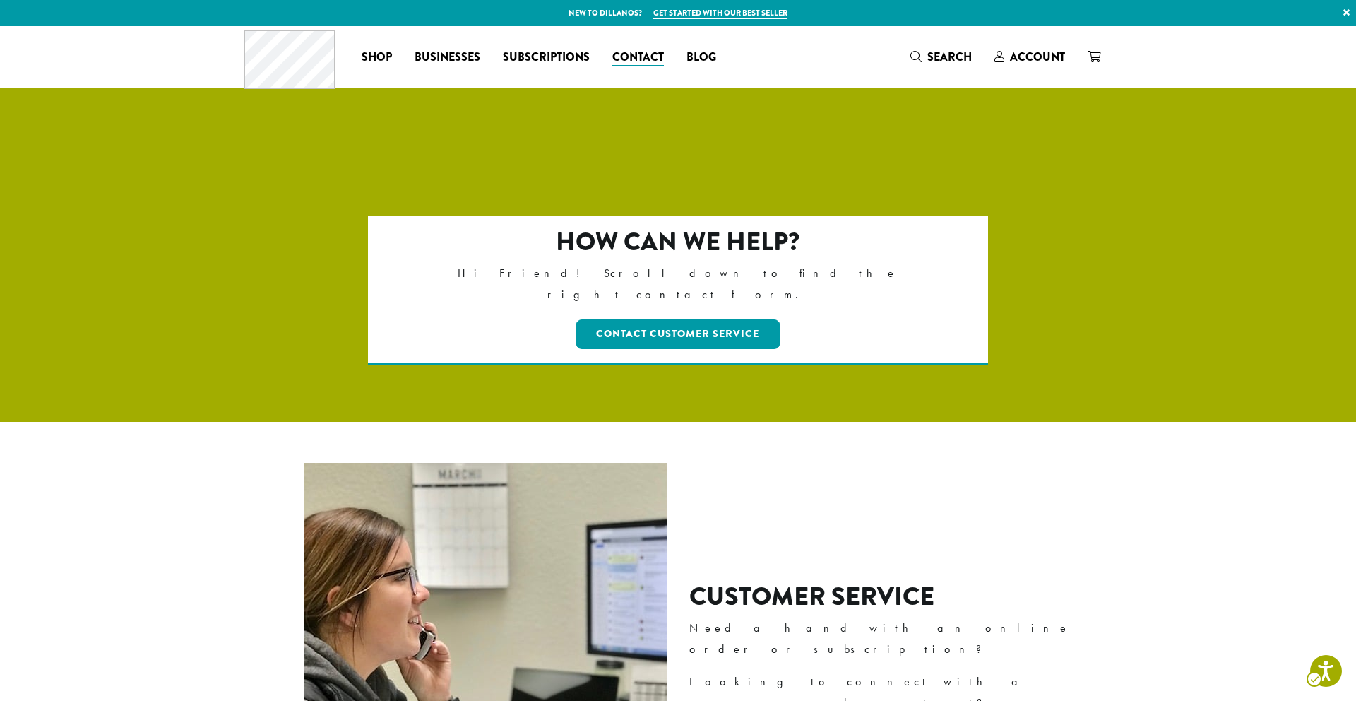
drag, startPoint x: 66, startPoint y: 93, endPoint x: 1356, endPoint y: 404, distance: 1327.1
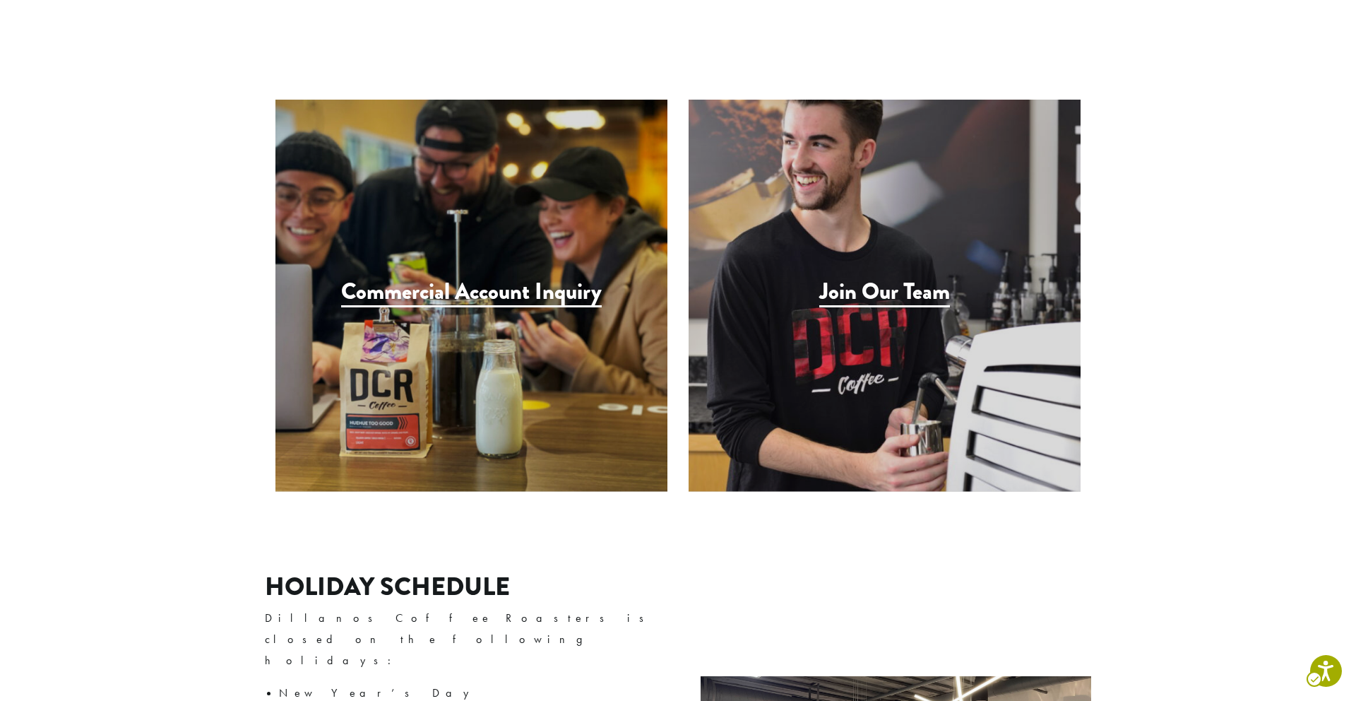
scroll to position [1379, 0]
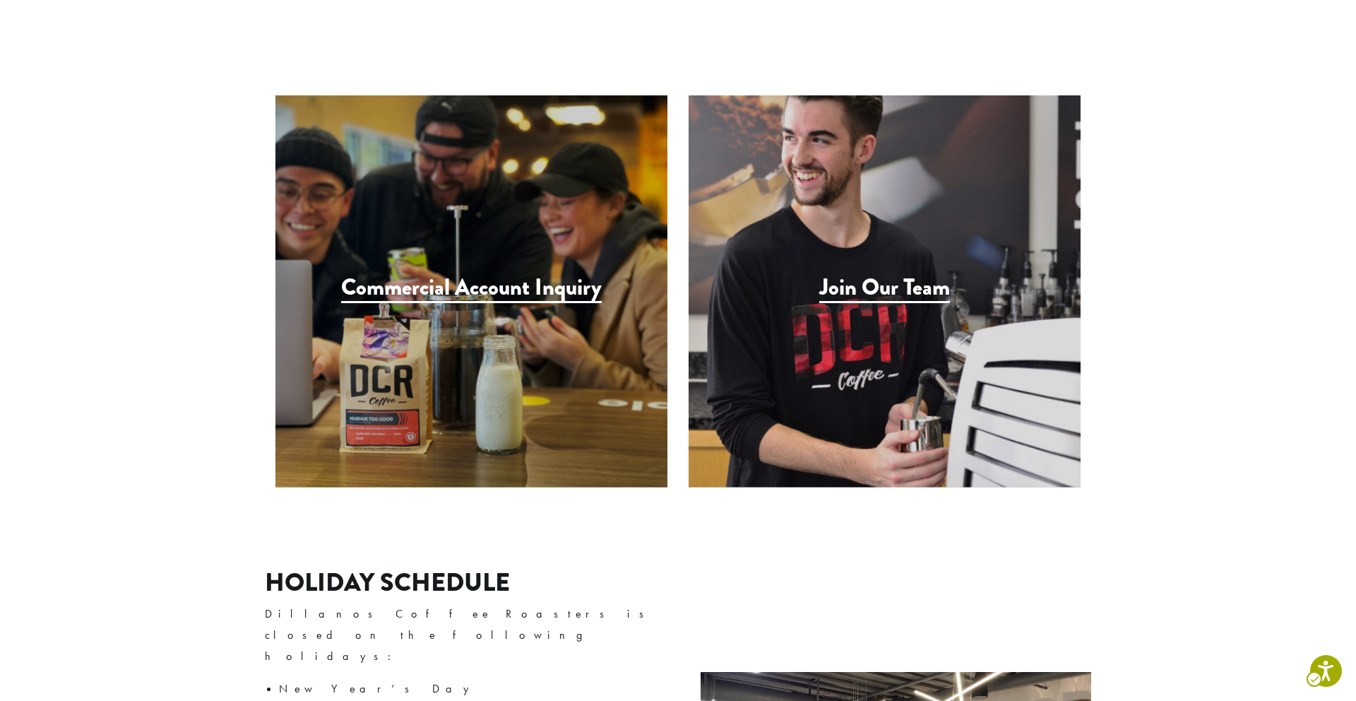
click at [490, 274] on h3 "Commercial Account Inquiry" at bounding box center [471, 288] width 261 height 29
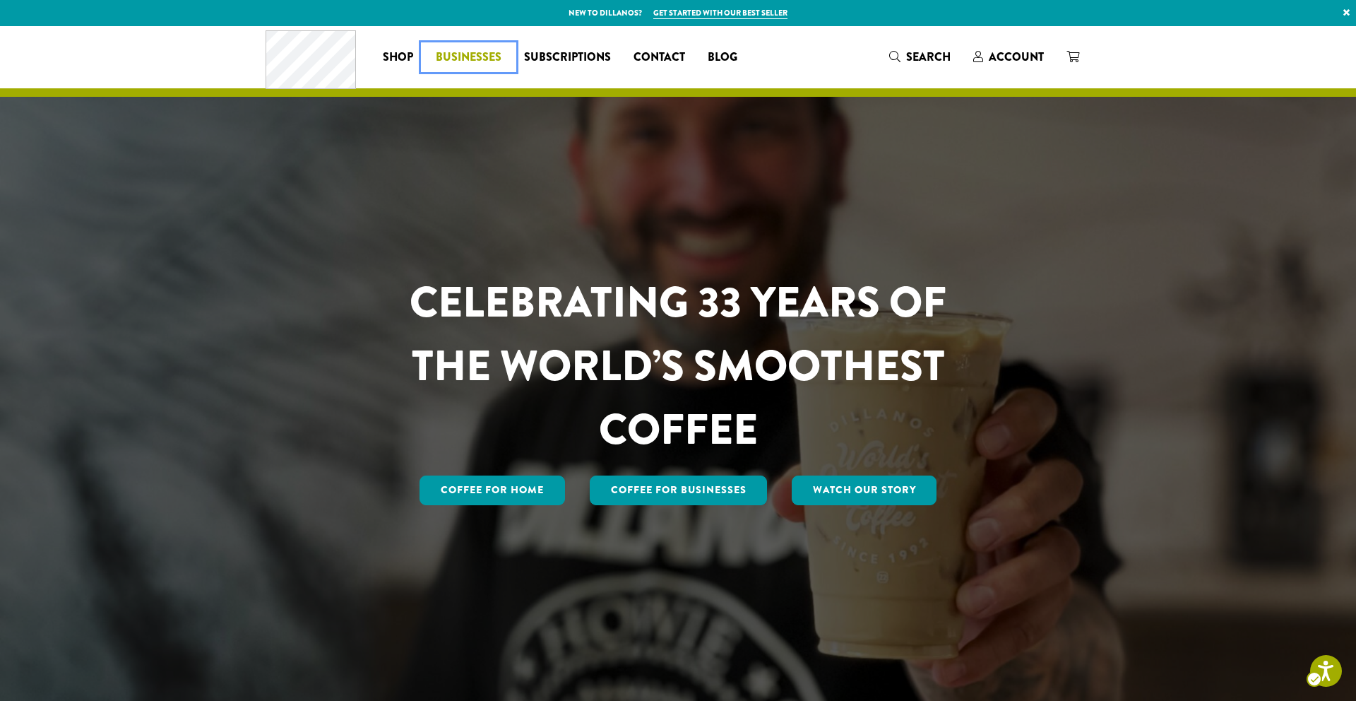
click at [484, 64] on span "Businesses" at bounding box center [469, 58] width 66 height 18
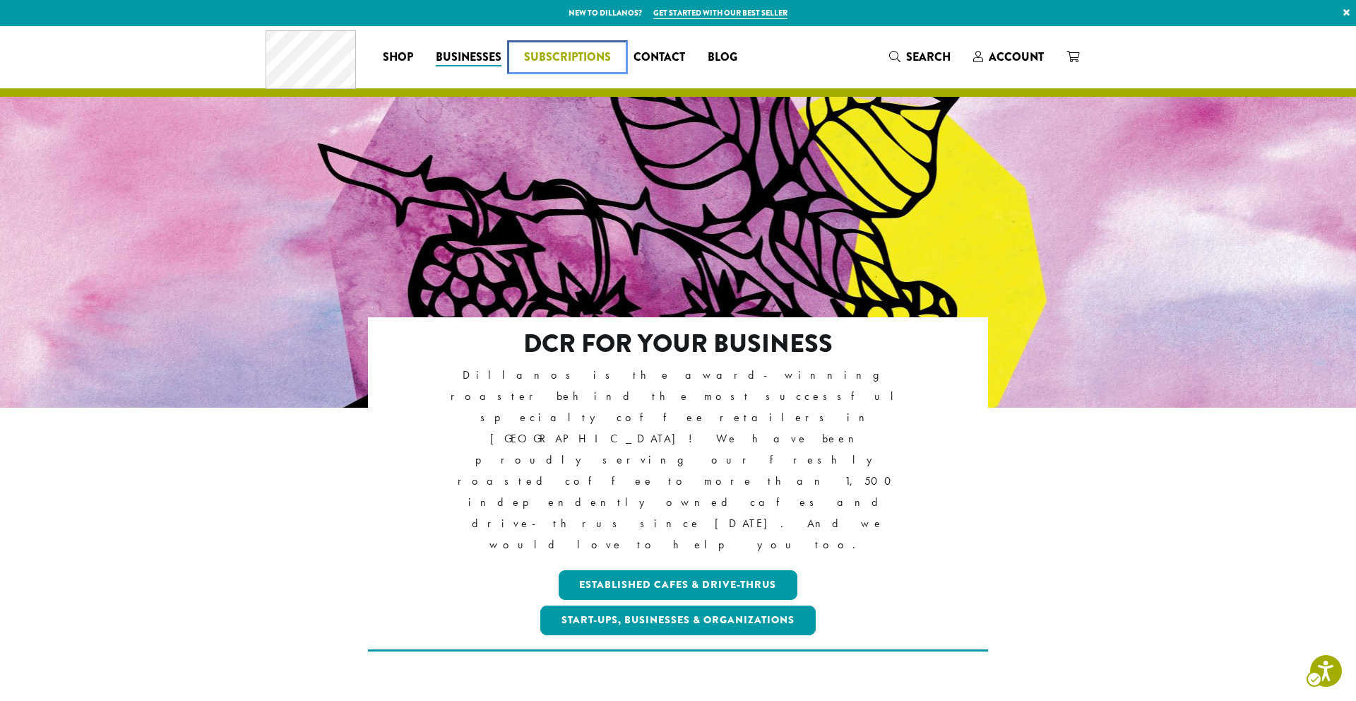
click at [561, 61] on span "Subscriptions" at bounding box center [567, 58] width 87 height 18
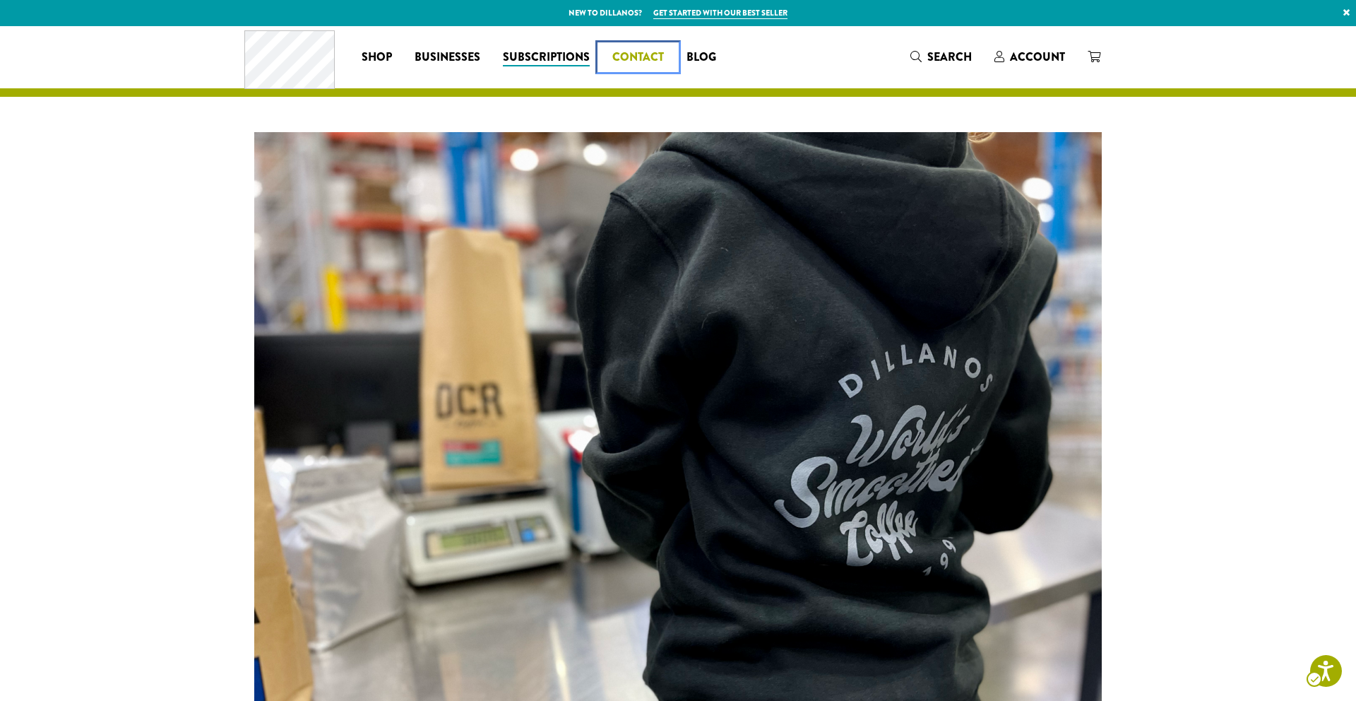
click at [620, 54] on span "Contact" at bounding box center [638, 58] width 52 height 18
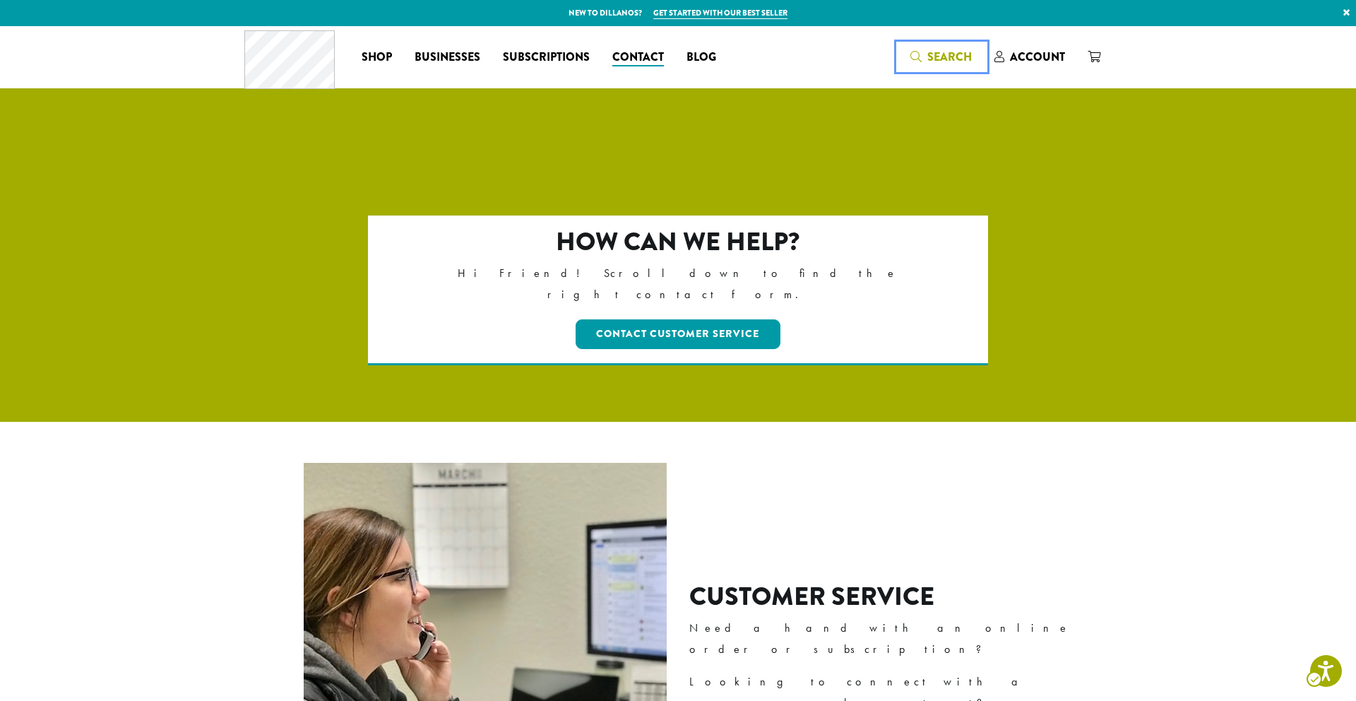
click at [922, 54] on icon "Search" at bounding box center [916, 56] width 11 height 11
click at [919, 41] on div "Dillanos Coffee Roasters | Redirects to homepage Coffee All Coffees Best Seller…" at bounding box center [677, 57] width 867 height 59
click at [920, 51] on icon "Search" at bounding box center [916, 56] width 11 height 11
